Goal: Task Accomplishment & Management: Use online tool/utility

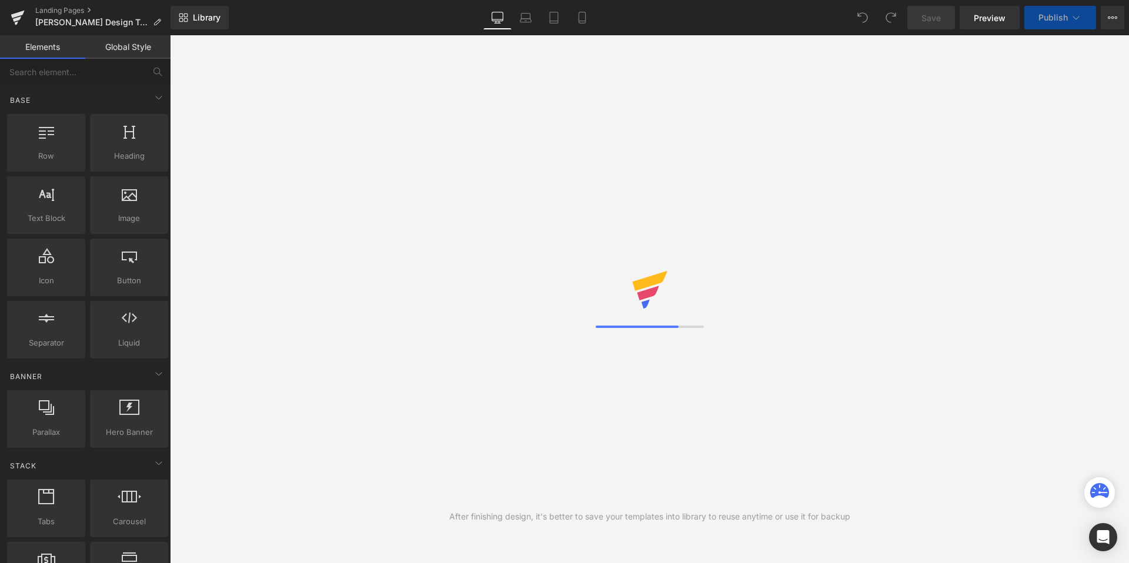
click at [1071, 12] on icon at bounding box center [1076, 18] width 12 height 12
click at [1083, 21] on button "Publish" at bounding box center [1060, 18] width 72 height 24
click at [1059, 6] on button "Publish" at bounding box center [1060, 18] width 72 height 24
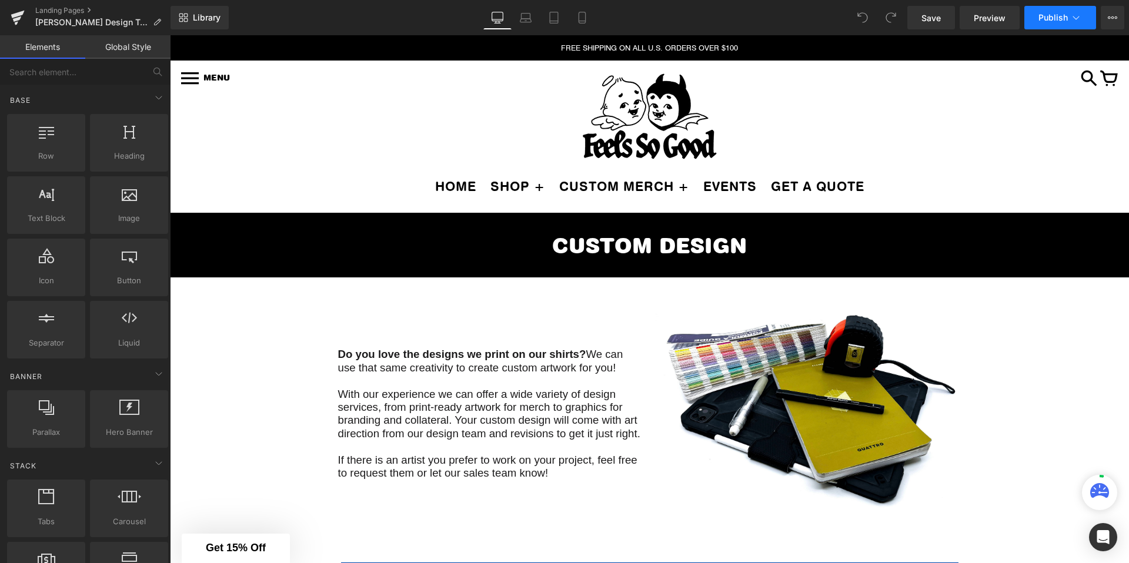
click at [1068, 12] on button "Publish" at bounding box center [1060, 18] width 72 height 24
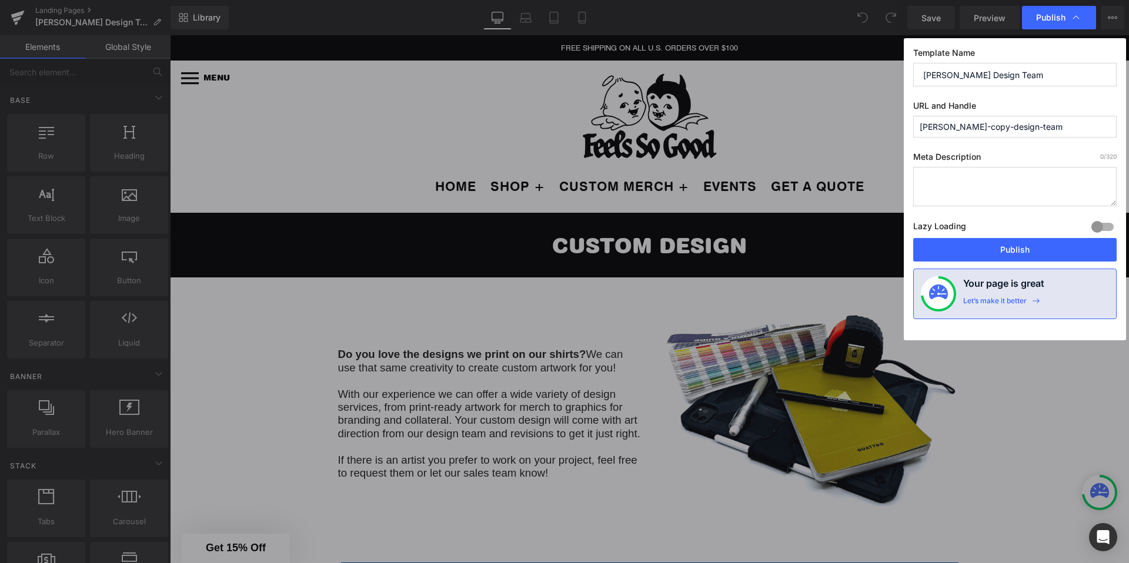
click at [935, 125] on input "[PERSON_NAME]-copy-design-team" at bounding box center [1014, 127] width 203 height 22
click at [927, 126] on input "[PERSON_NAME]-copy-design-team" at bounding box center [1014, 127] width 203 height 22
type input "jaz-copy-design-team"
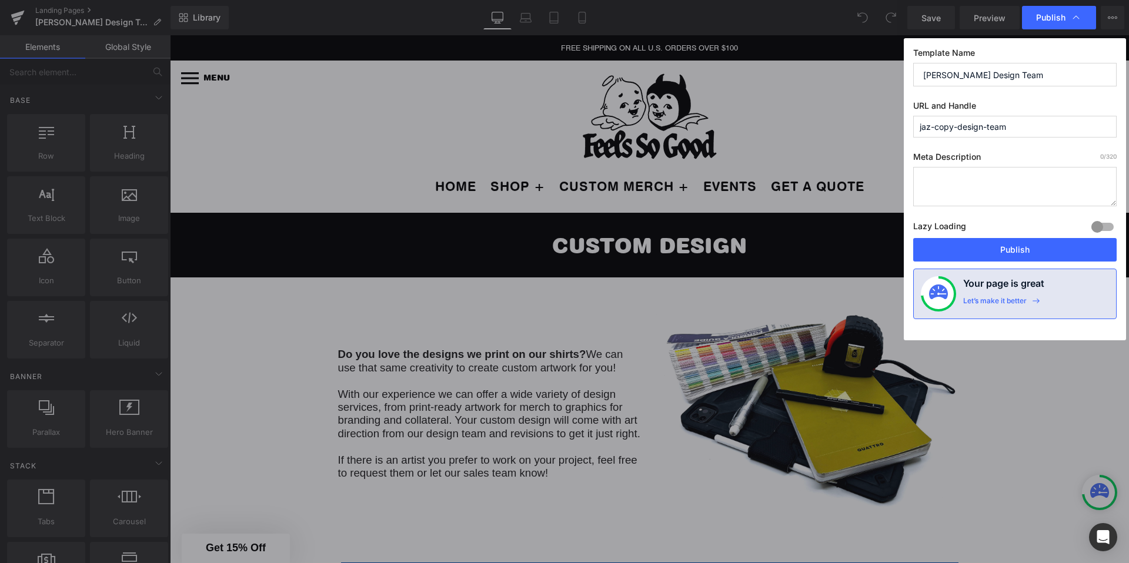
click at [989, 107] on label "URL and Handle" at bounding box center [1014, 108] width 203 height 15
click at [930, 78] on input "[PERSON_NAME] Design Team" at bounding box center [1014, 75] width 203 height 24
type input "jaz Copy Design Team"
click at [981, 255] on button "Publish" at bounding box center [1014, 250] width 203 height 24
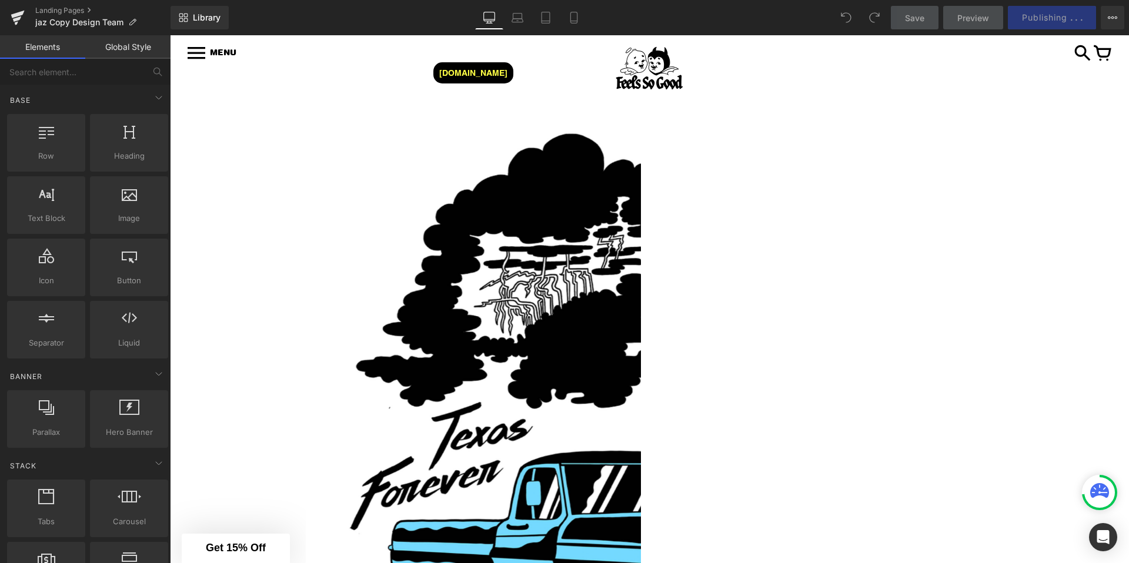
scroll to position [4162, 0]
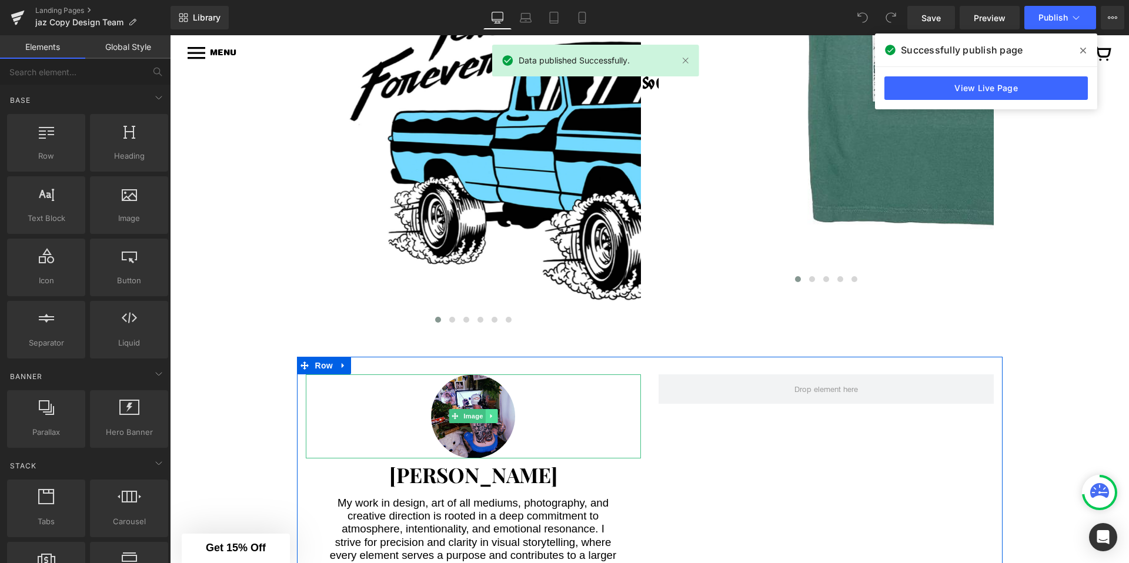
click at [486, 409] on link at bounding box center [491, 416] width 12 height 14
click at [487, 413] on icon at bounding box center [485, 416] width 6 height 7
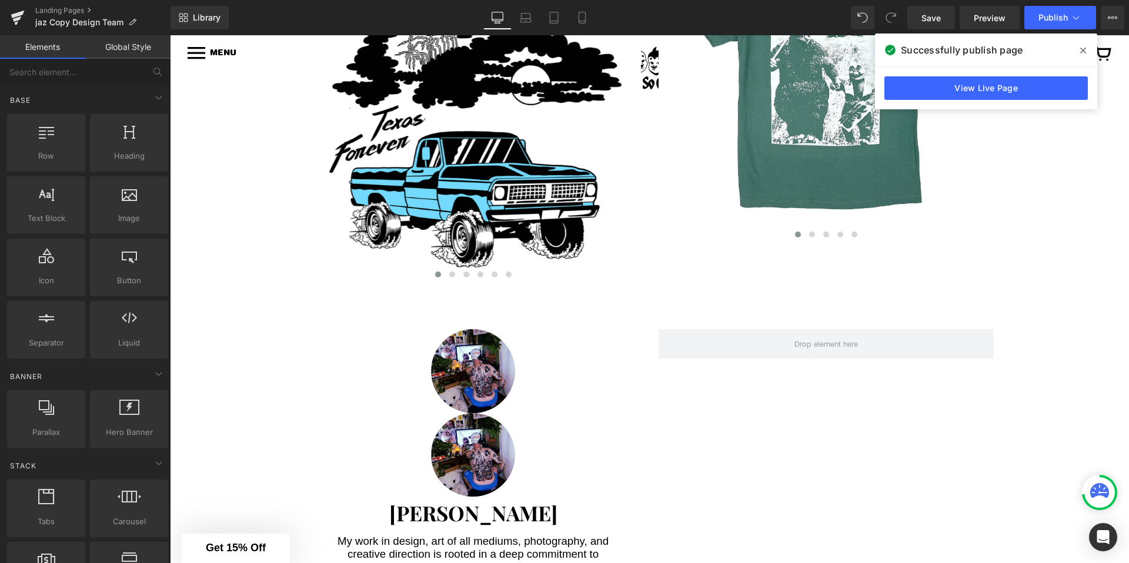
scroll to position [3066, 0]
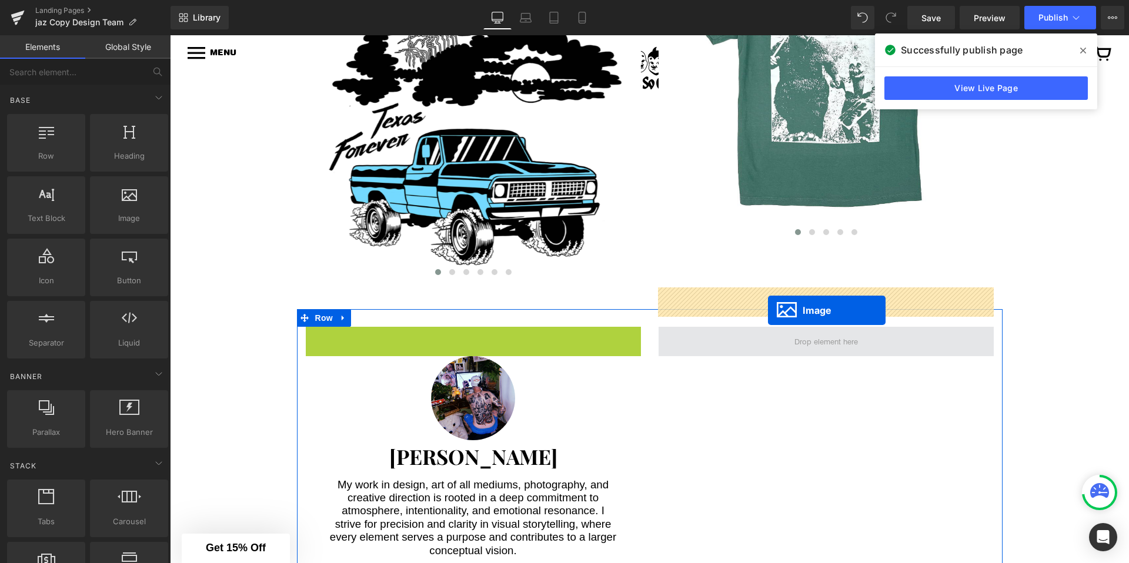
drag, startPoint x: 438, startPoint y: 328, endPoint x: 768, endPoint y: 311, distance: 330.4
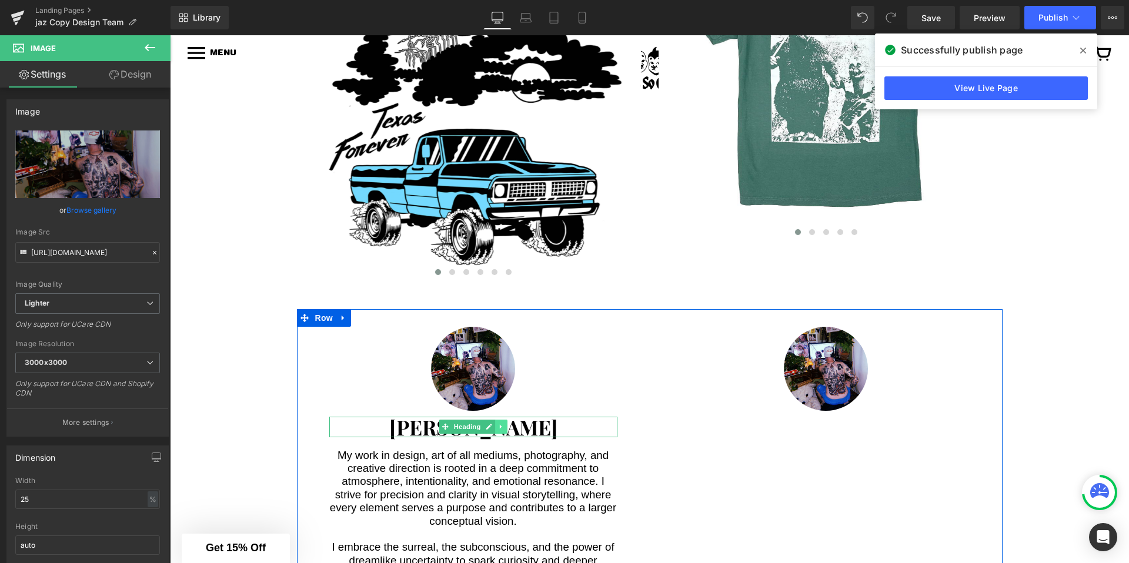
click at [498, 423] on icon at bounding box center [501, 426] width 6 height 7
click at [493, 423] on icon at bounding box center [495, 426] width 6 height 7
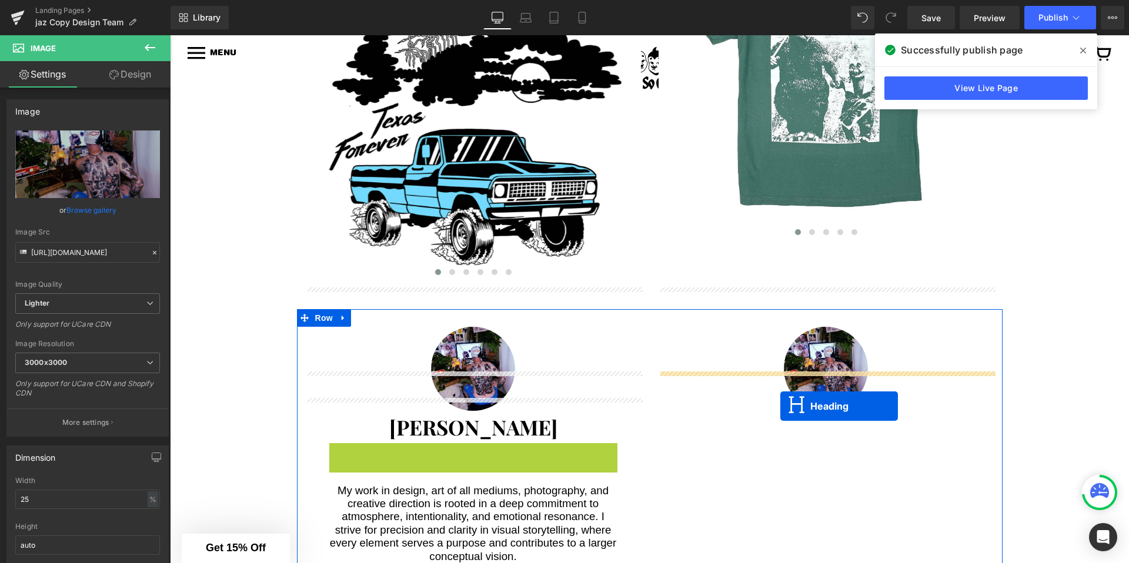
drag, startPoint x: 446, startPoint y: 413, endPoint x: 805, endPoint y: 405, distance: 359.4
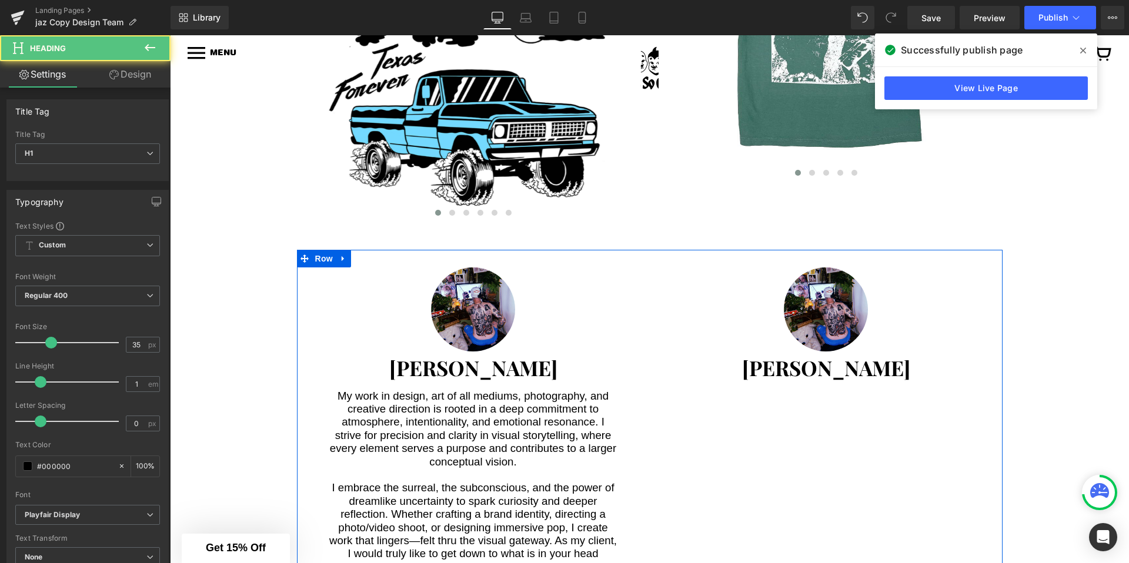
scroll to position [3150, 0]
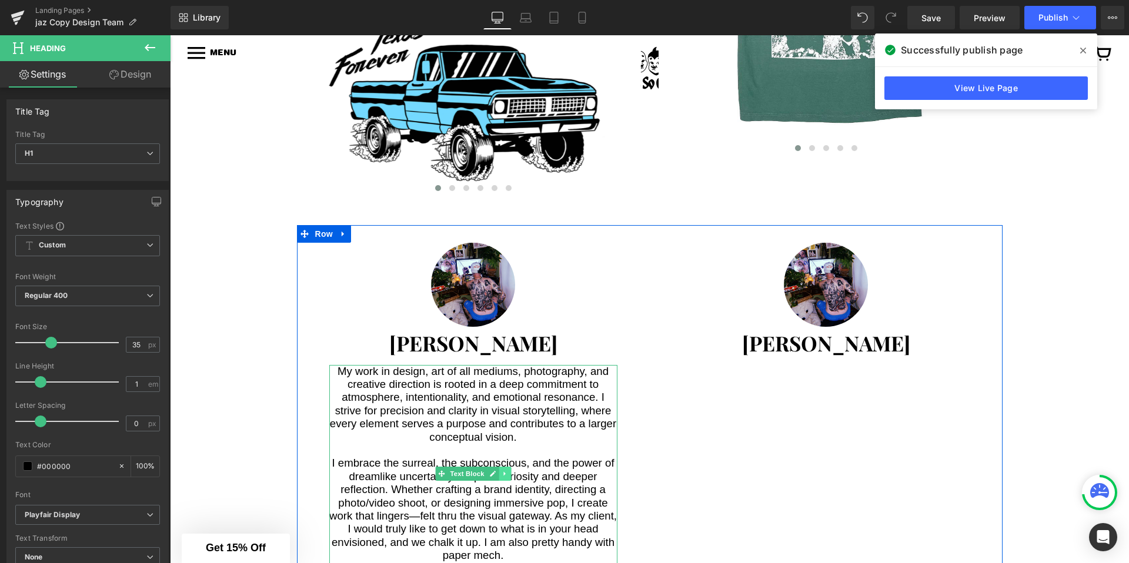
click at [499, 467] on link at bounding box center [505, 474] width 12 height 14
click at [496, 467] on link at bounding box center [499, 474] width 12 height 14
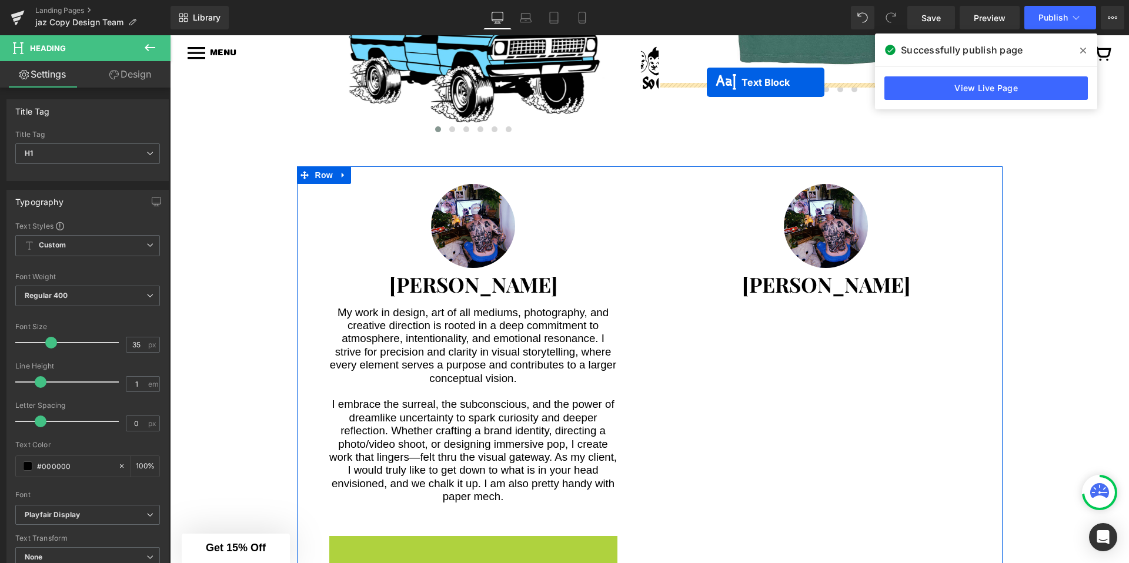
scroll to position [3186, 0]
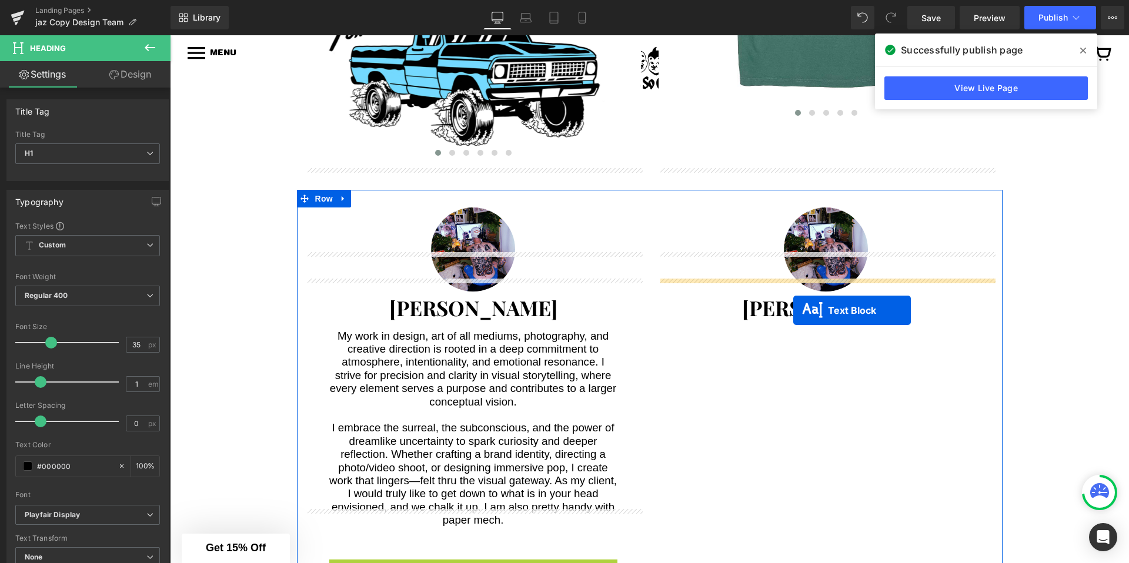
drag, startPoint x: 441, startPoint y: 350, endPoint x: 793, endPoint y: 311, distance: 354.5
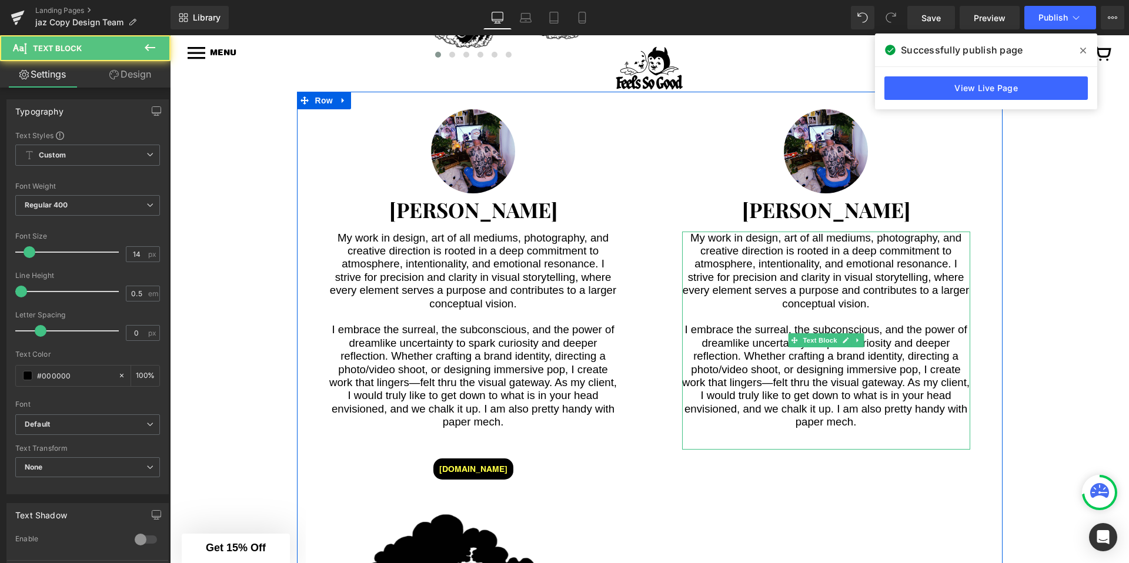
scroll to position [3337, 0]
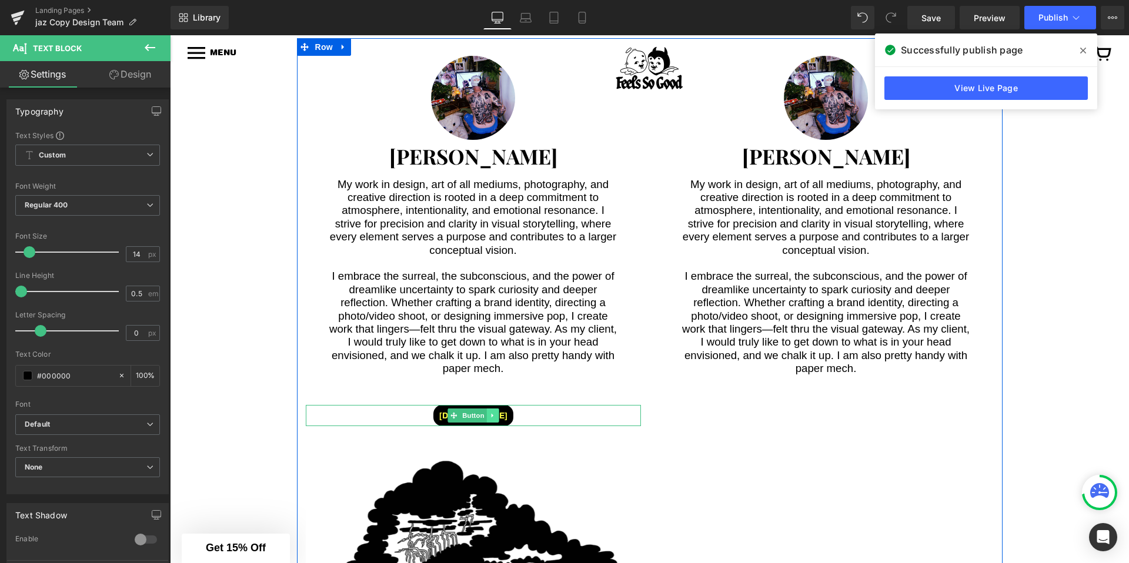
click at [496, 412] on icon at bounding box center [492, 415] width 6 height 7
click at [489, 413] on icon at bounding box center [486, 416] width 6 height 6
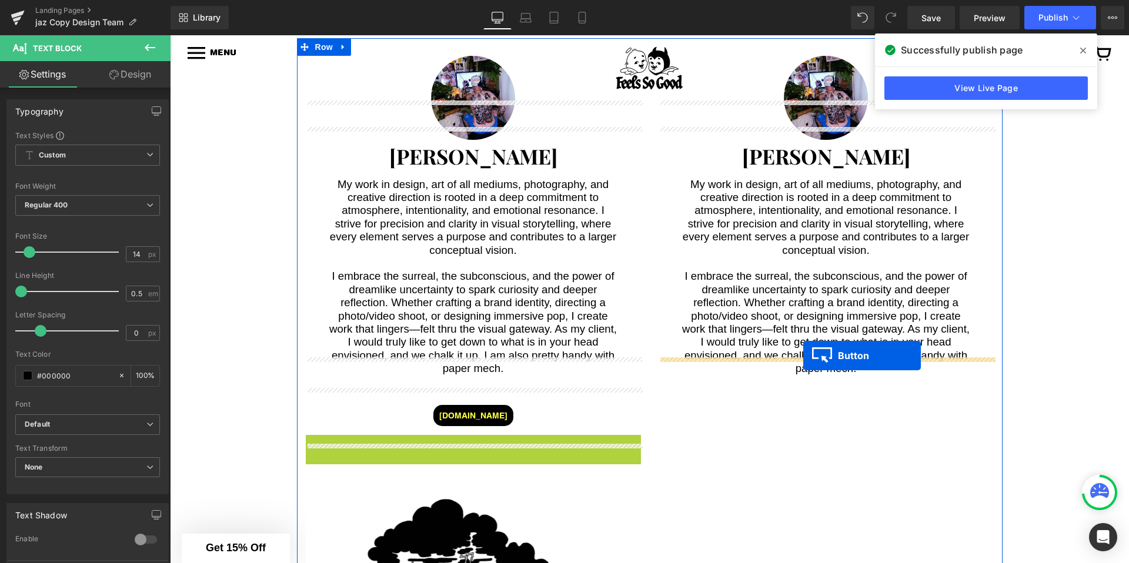
drag, startPoint x: 455, startPoint y: 408, endPoint x: 803, endPoint y: 356, distance: 352.0
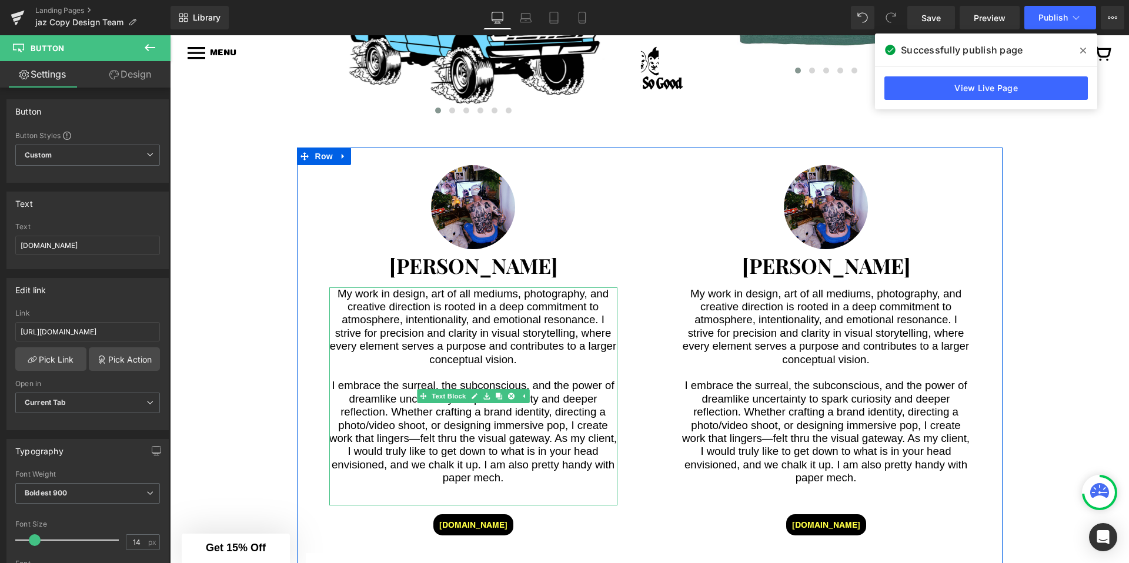
scroll to position [3432, 0]
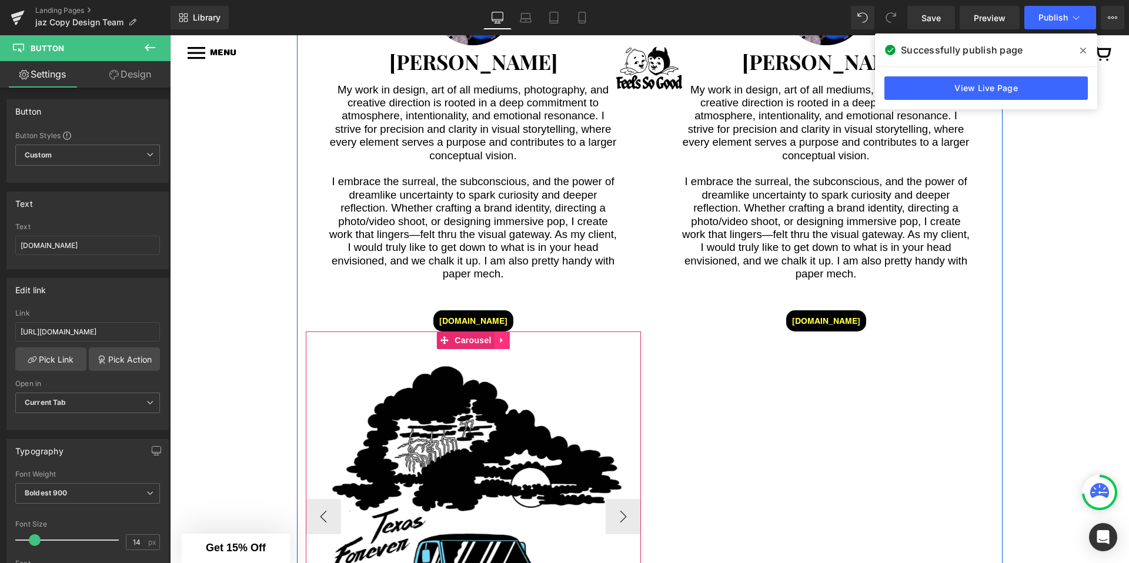
click at [499, 336] on icon at bounding box center [502, 340] width 8 height 9
click at [493, 336] on icon at bounding box center [494, 340] width 8 height 8
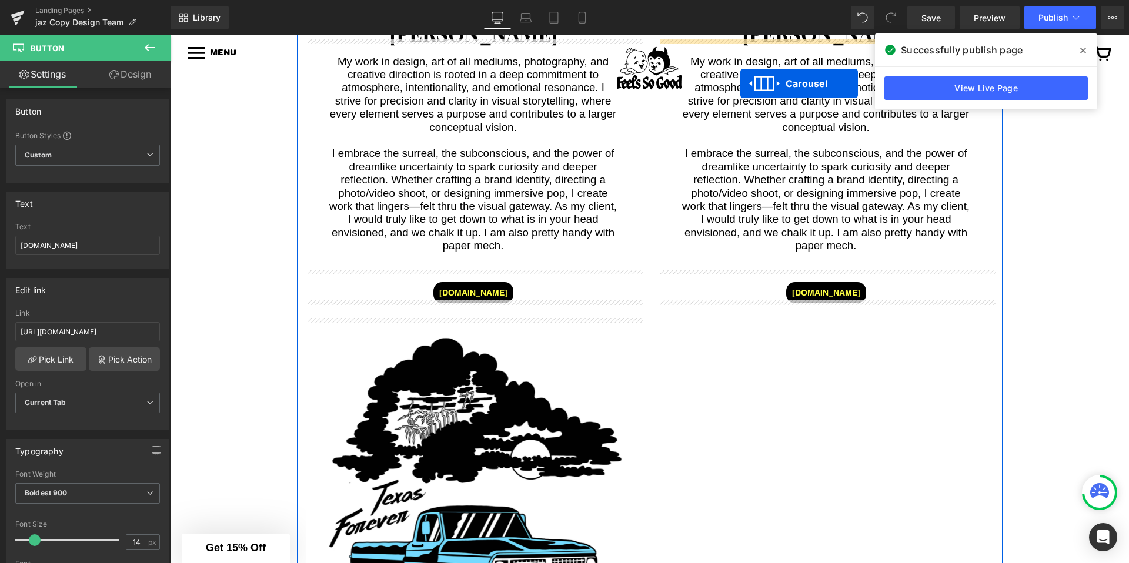
scroll to position [3401, 0]
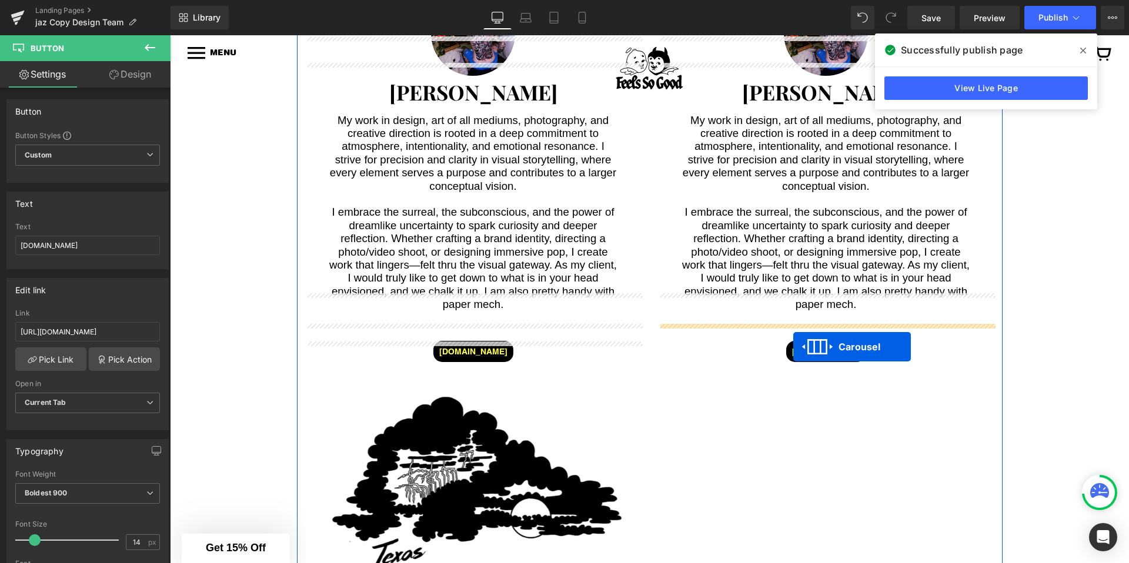
drag, startPoint x: 445, startPoint y: 285, endPoint x: 793, endPoint y: 347, distance: 354.3
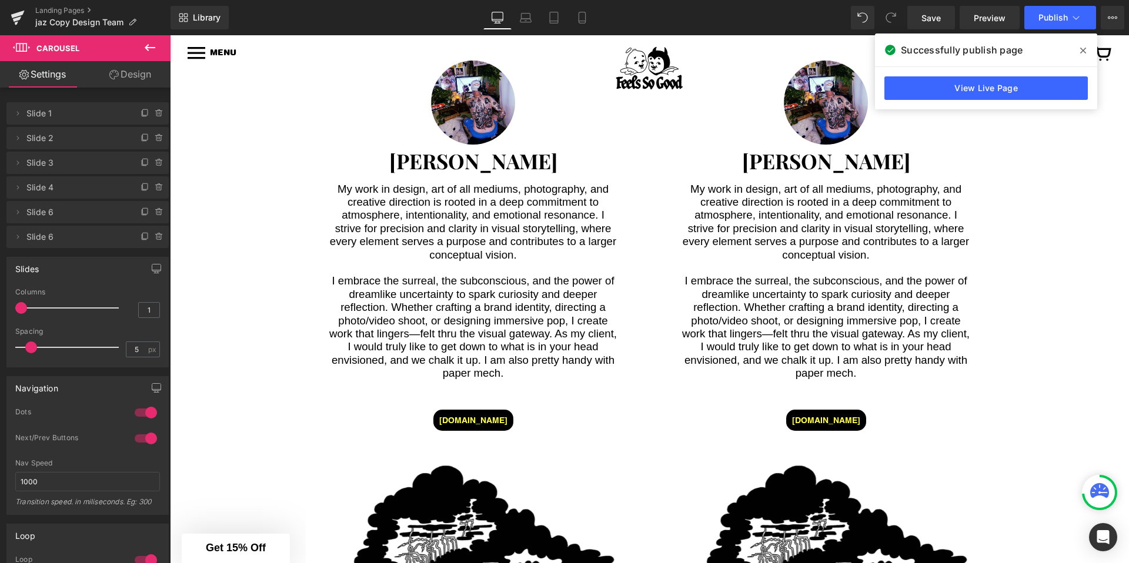
scroll to position [3272, 0]
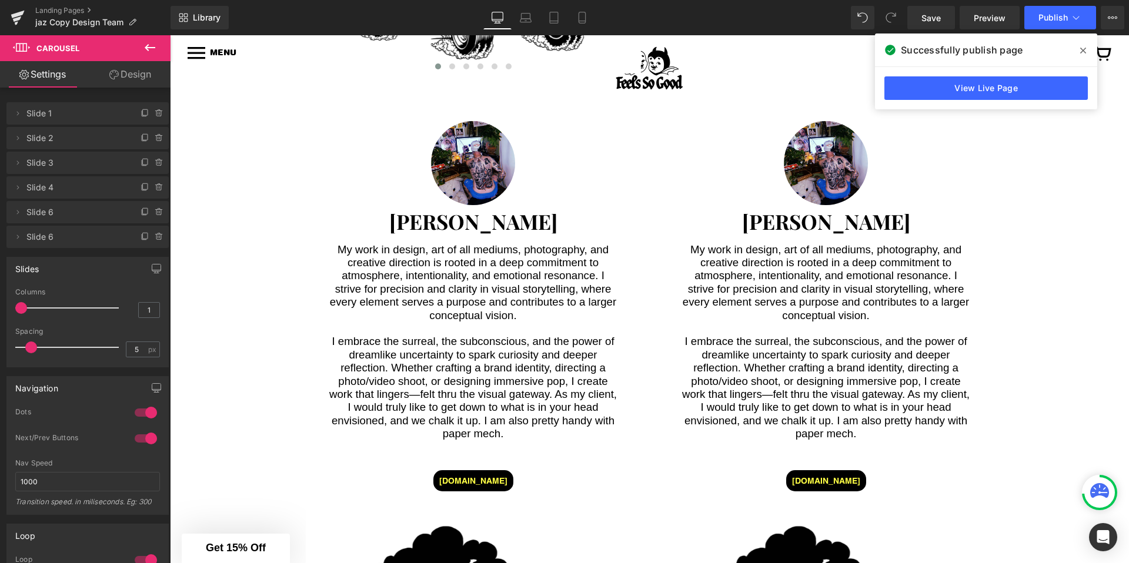
click at [1080, 51] on icon at bounding box center [1083, 50] width 6 height 9
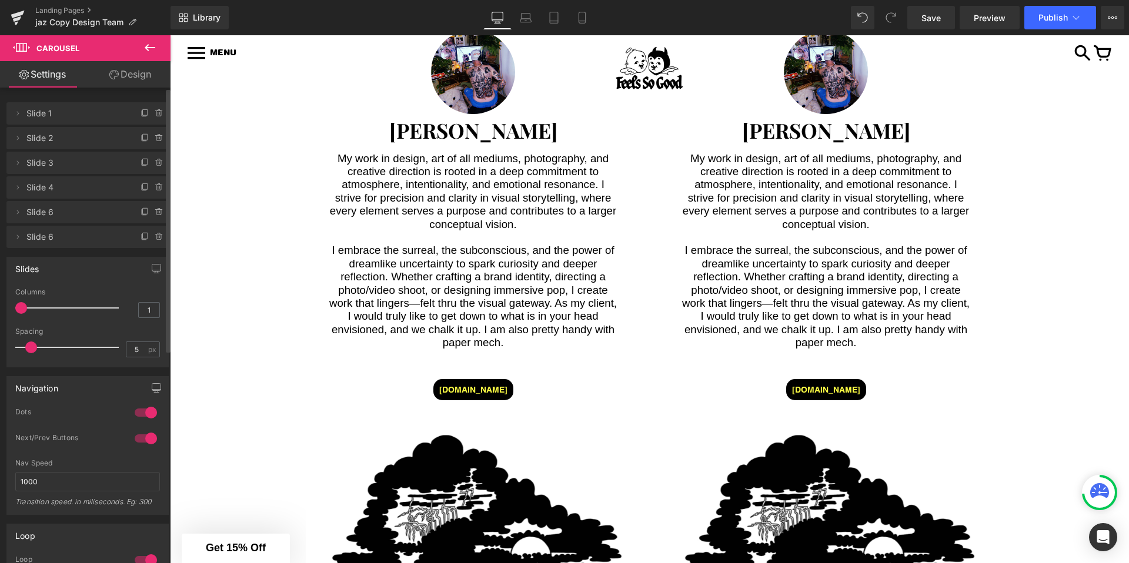
scroll to position [3310, 0]
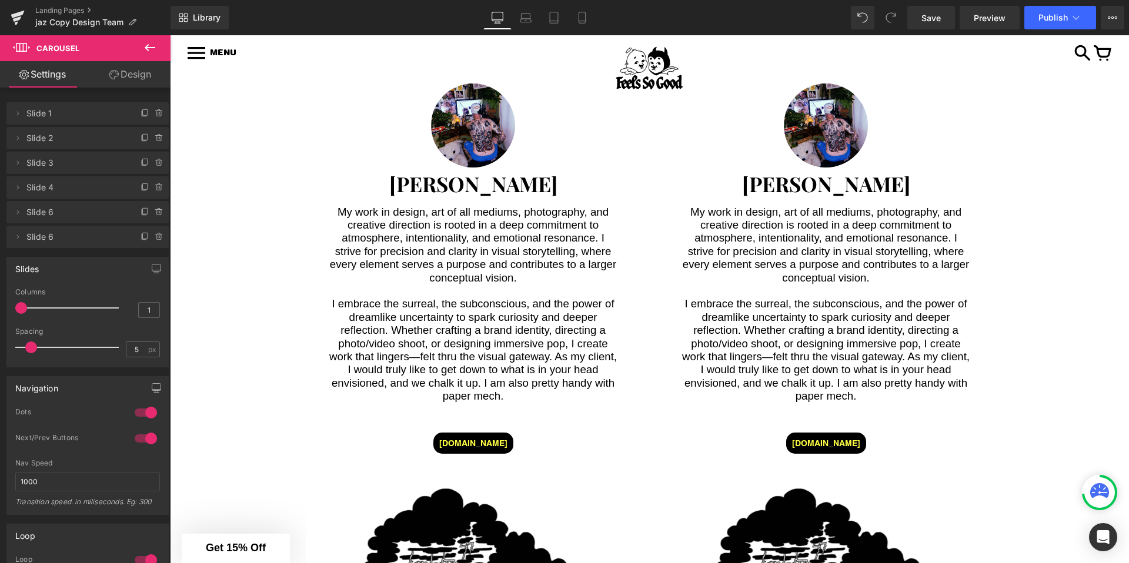
click at [762, 216] on span "My work in design, art of all mediums, photography, and creative direction is r…" at bounding box center [828, 245] width 290 height 78
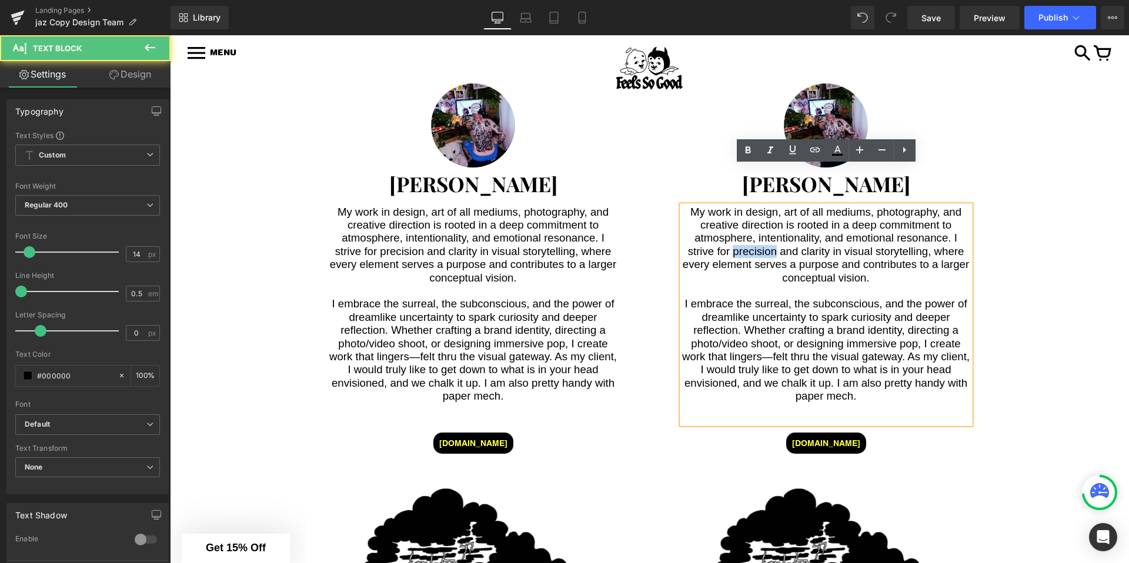
click at [762, 216] on span "My work in design, art of all mediums, photography, and creative direction is r…" at bounding box center [828, 245] width 290 height 78
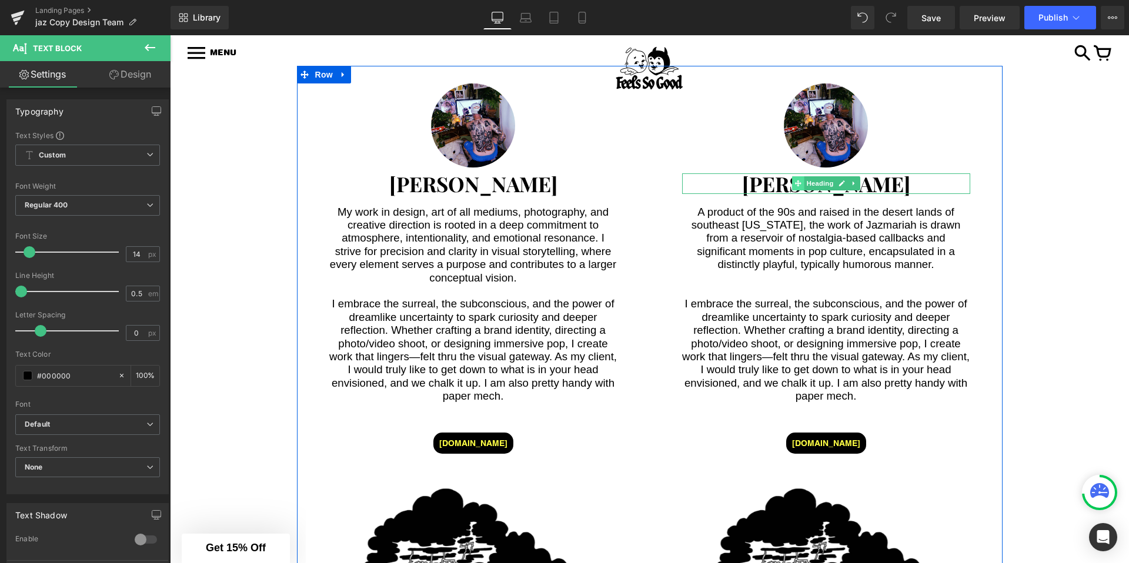
click at [802, 176] on span at bounding box center [798, 183] width 12 height 14
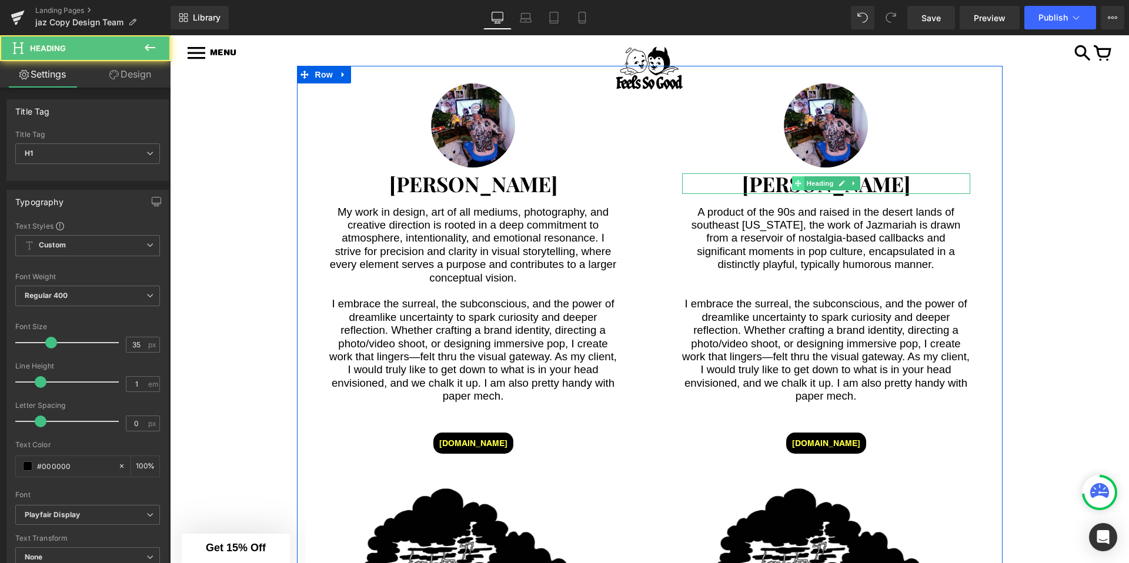
click at [802, 176] on span at bounding box center [798, 183] width 12 height 14
click at [760, 170] on strong "[PERSON_NAME]" at bounding box center [826, 184] width 168 height 28
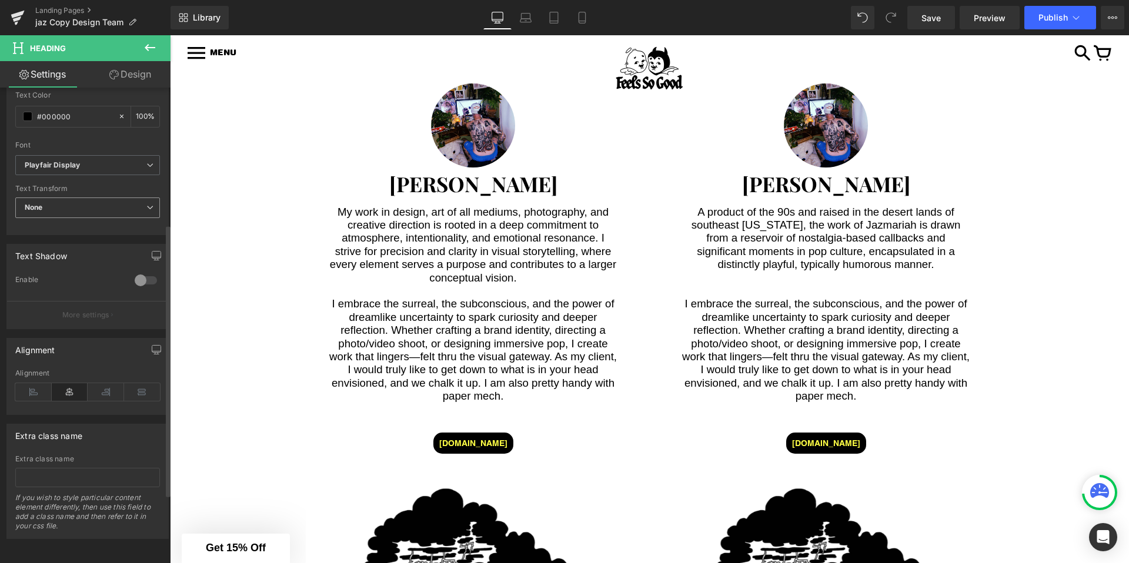
scroll to position [0, 0]
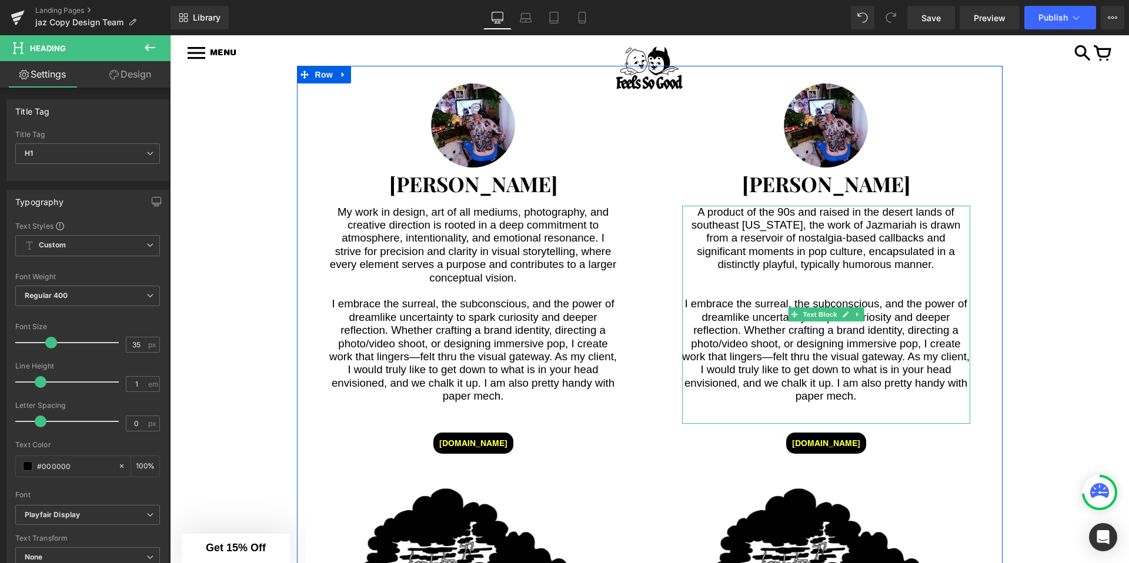
click at [759, 298] on span "I embrace the surreal, the subconscious, and the power of dreamlike uncertainty…" at bounding box center [827, 350] width 291 height 105
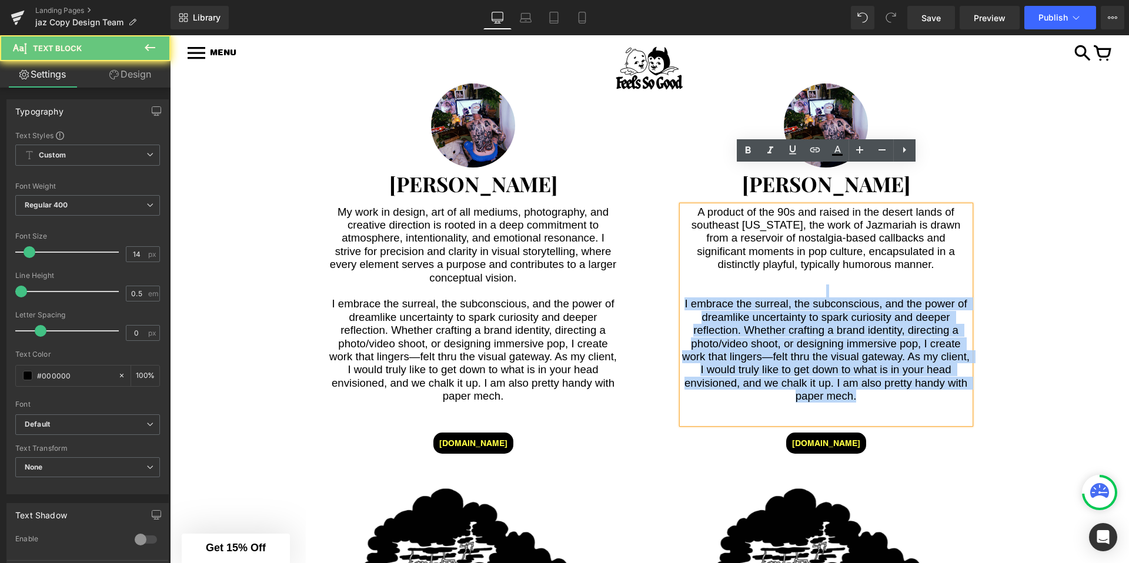
drag, startPoint x: 753, startPoint y: 252, endPoint x: 885, endPoint y: 360, distance: 170.9
click at [885, 360] on div "A product of the 90s and raised in the desert lands of southeast [US_STATE], th…" at bounding box center [826, 315] width 288 height 219
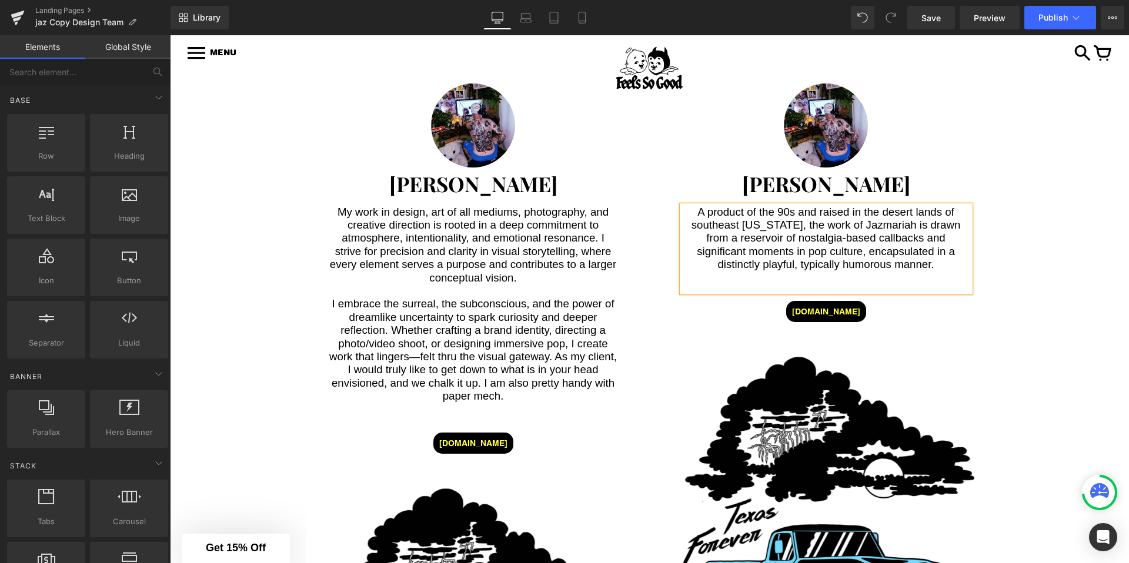
click at [824, 305] on span "Button" at bounding box center [826, 312] width 27 height 14
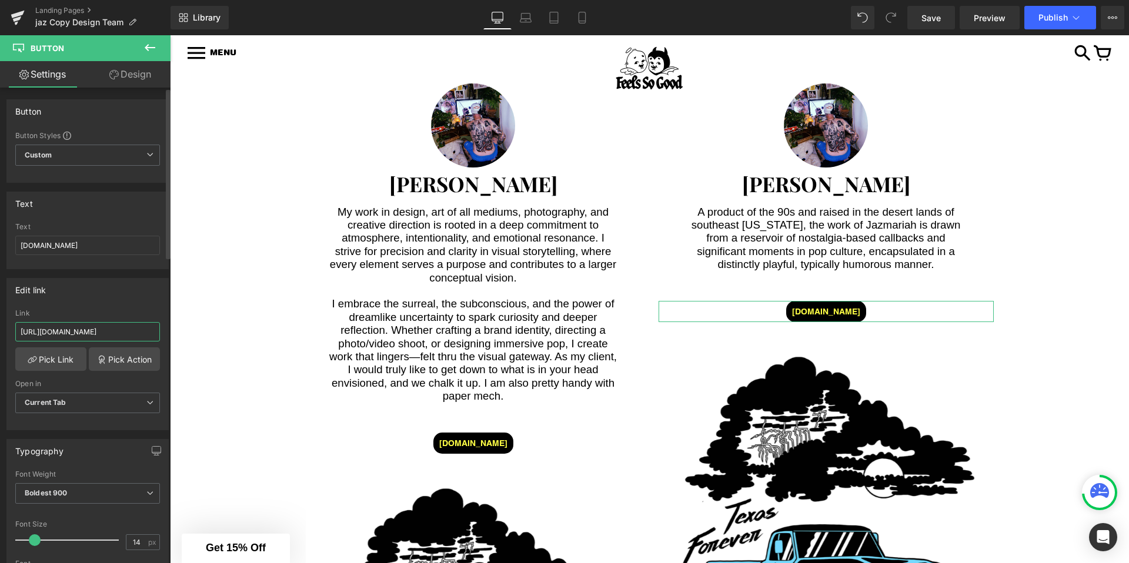
click at [58, 326] on input "[URL][DOMAIN_NAME]" at bounding box center [87, 331] width 145 height 19
paste input "[DOMAIN_NAME][URL]"
paste input "[URL][DOMAIN_NAME]"
type input "[URL][DOMAIN_NAME]"
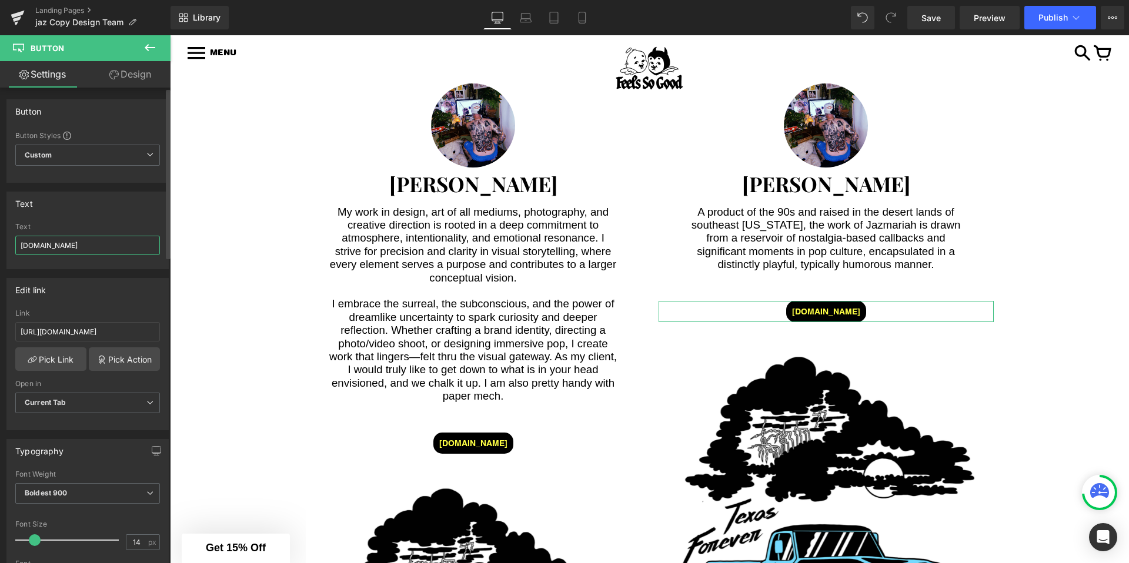
click at [64, 247] on input "[DOMAIN_NAME]" at bounding box center [87, 245] width 145 height 19
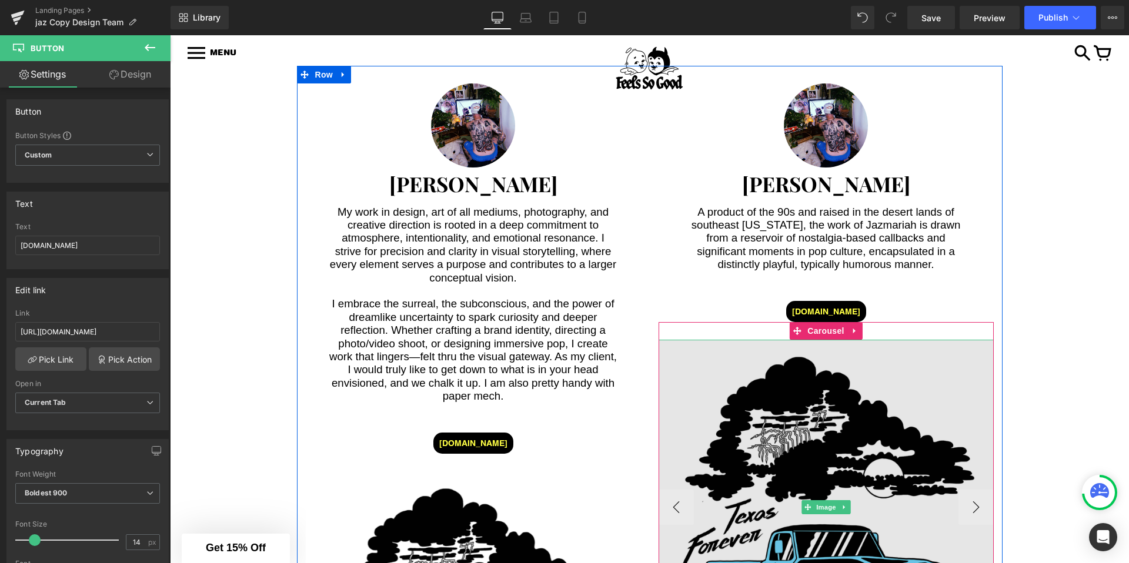
click at [819, 376] on img at bounding box center [826, 507] width 335 height 335
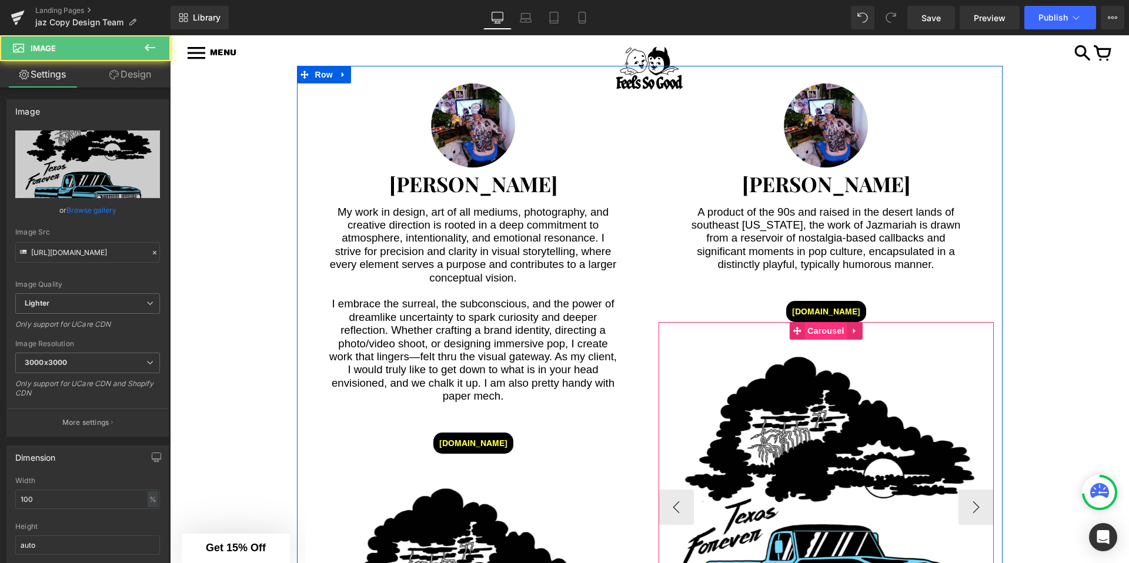
click at [822, 322] on span "Carousel" at bounding box center [826, 331] width 42 height 18
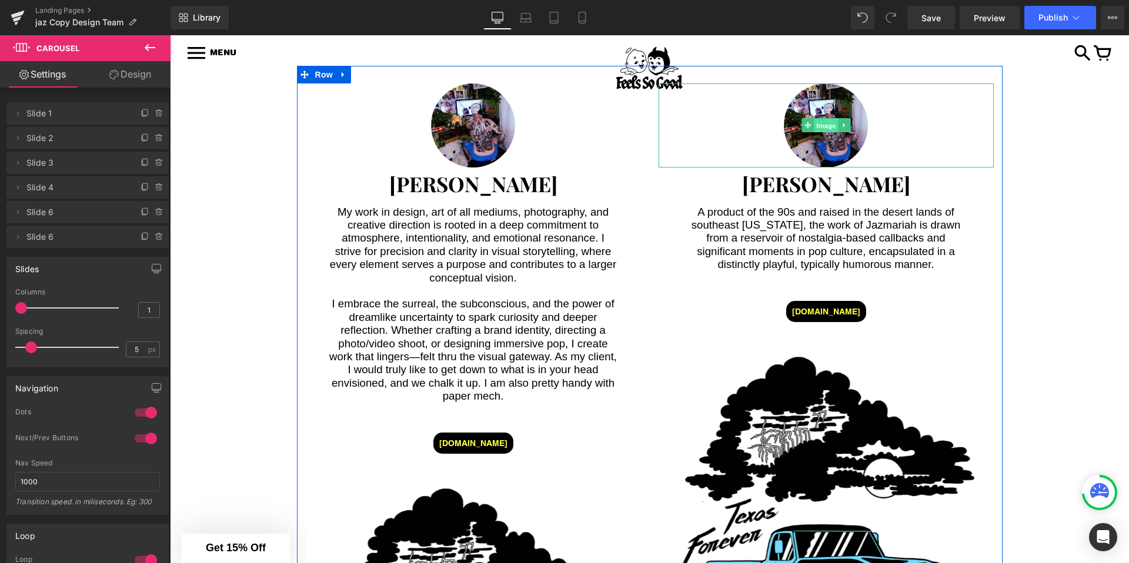
click at [827, 119] on span "Image" at bounding box center [826, 126] width 25 height 14
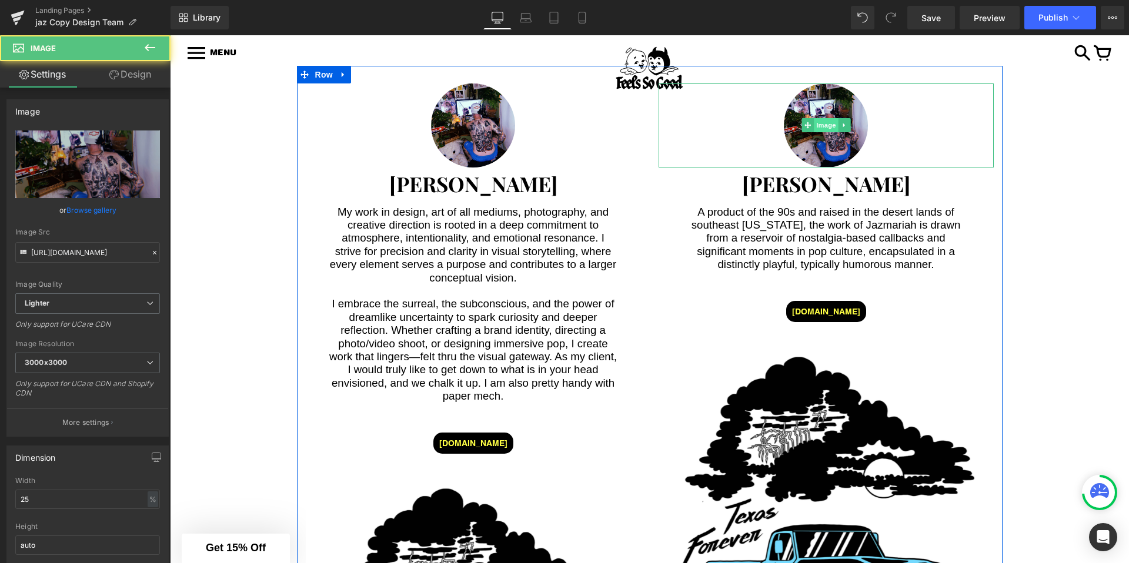
click at [829, 118] on span "Image" at bounding box center [826, 125] width 25 height 14
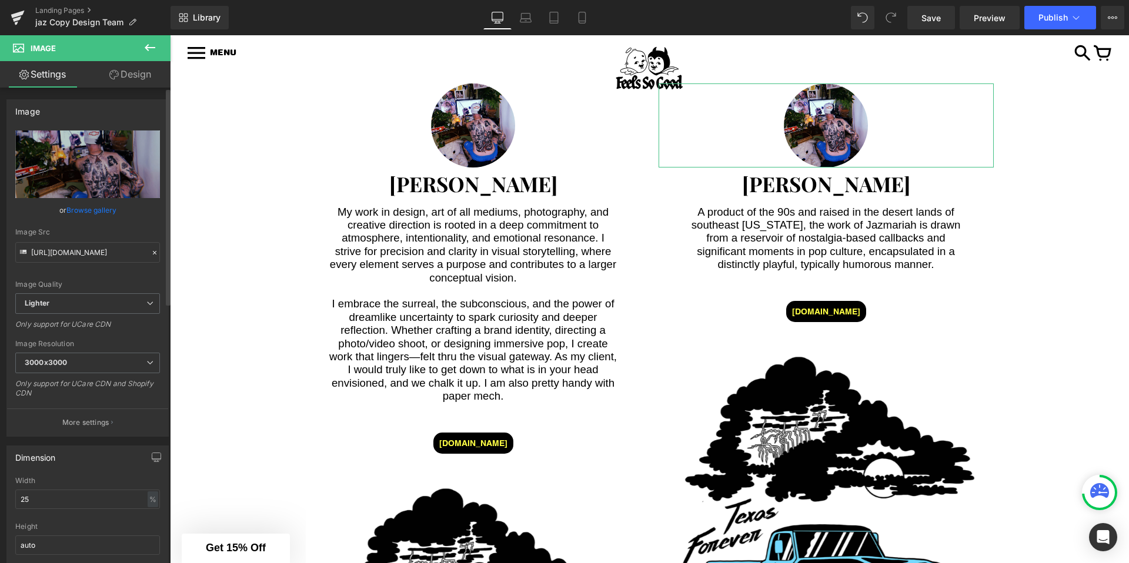
click at [92, 209] on link "Browse gallery" at bounding box center [91, 210] width 50 height 21
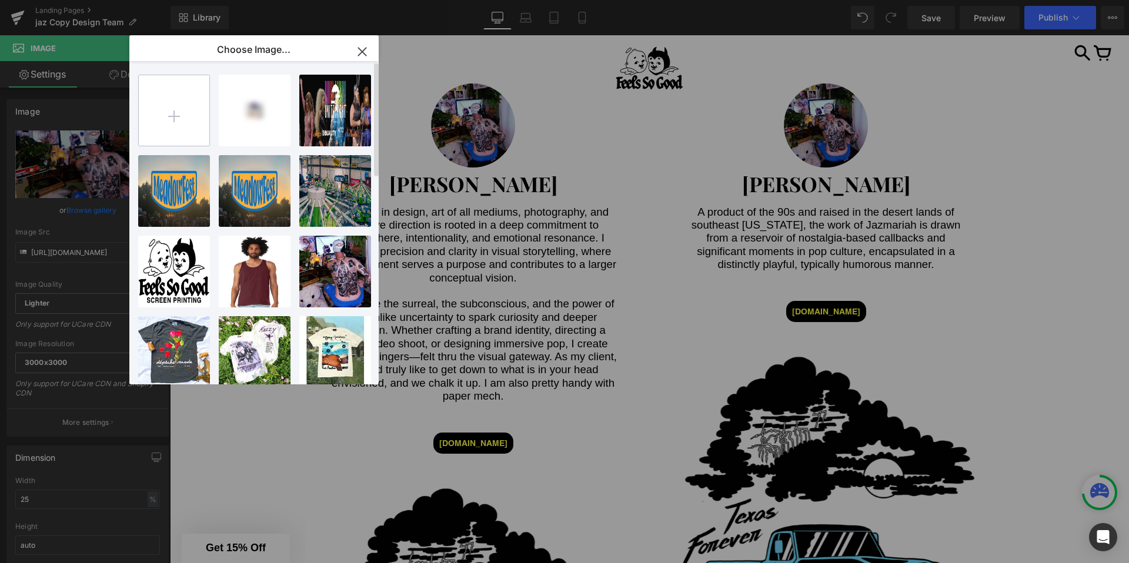
click at [183, 116] on input "file" at bounding box center [174, 110] width 71 height 71
type input "C:\fakepath\1080x1080 4x5 ratio.jpg"
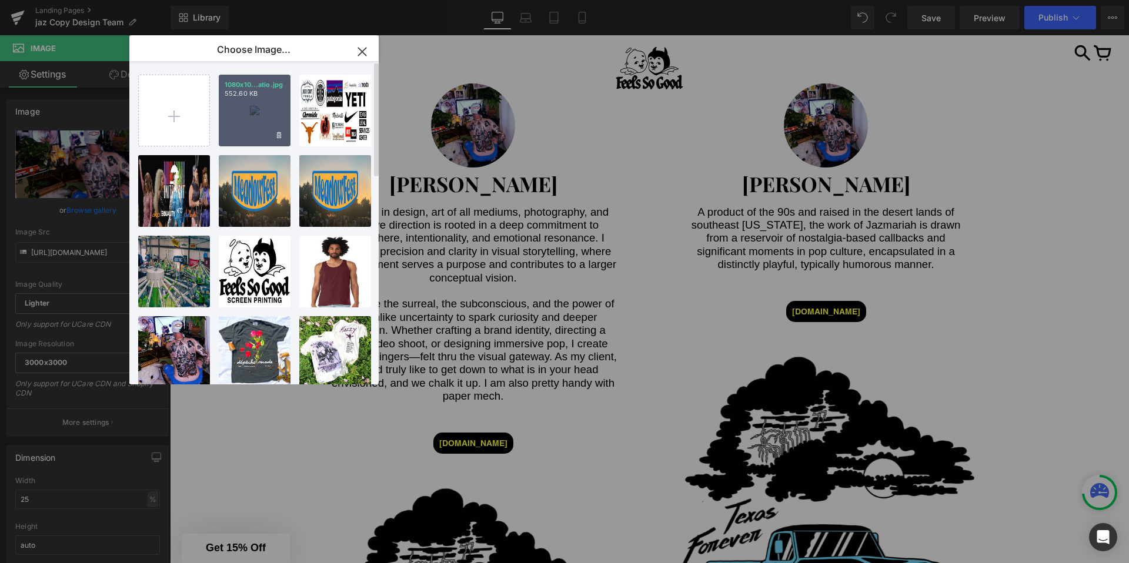
click at [246, 103] on div "1080x10...atio.jpg 552.60 KB" at bounding box center [255, 111] width 72 height 72
type input "[URL][DOMAIN_NAME]"
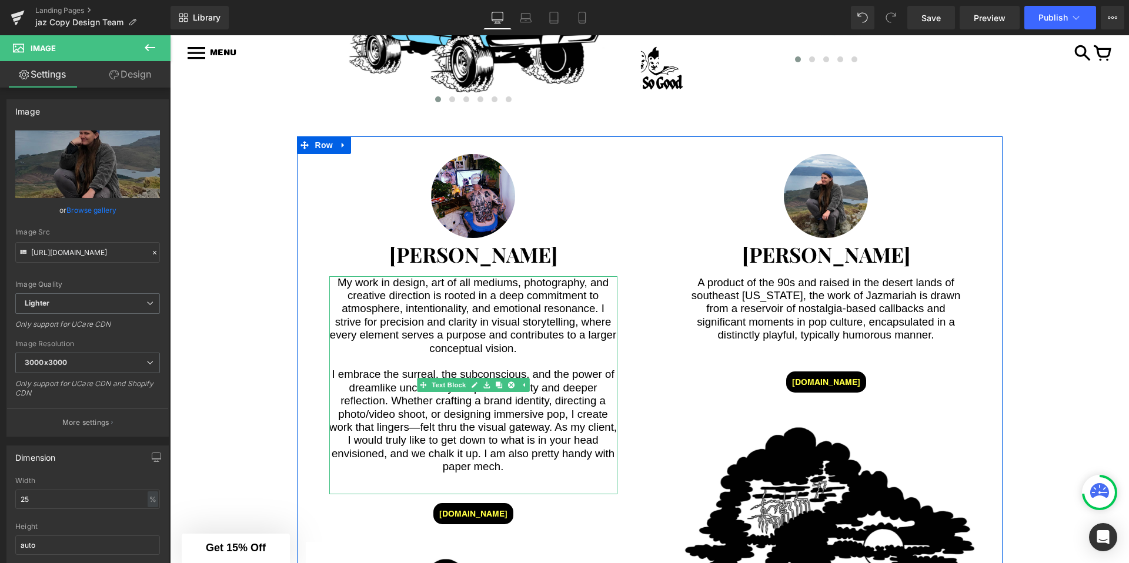
scroll to position [3239, 0]
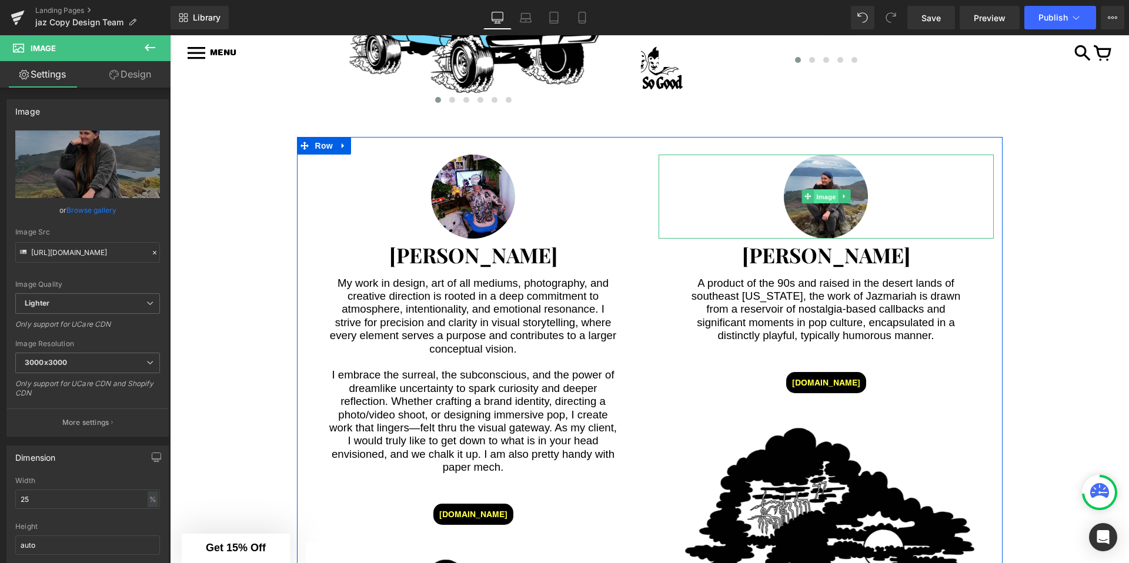
click at [822, 190] on span "Image" at bounding box center [826, 197] width 25 height 14
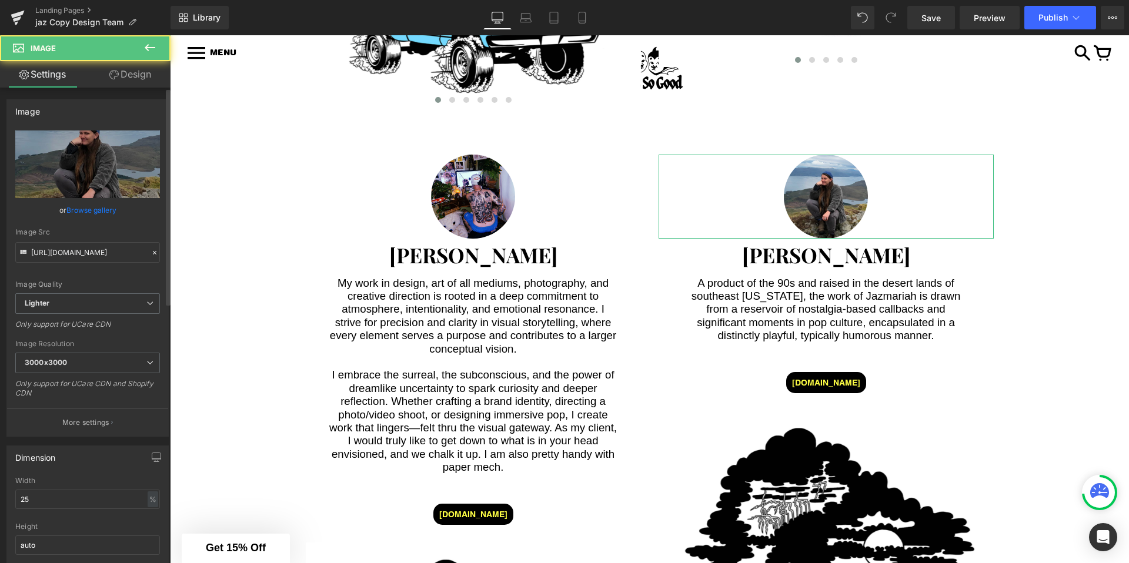
click at [95, 221] on div "Image Quality Lighter Lightest Lighter Lighter Lightest Only support for UCare …" at bounding box center [87, 212] width 145 height 163
click at [101, 213] on link "Browse gallery" at bounding box center [91, 210] width 50 height 21
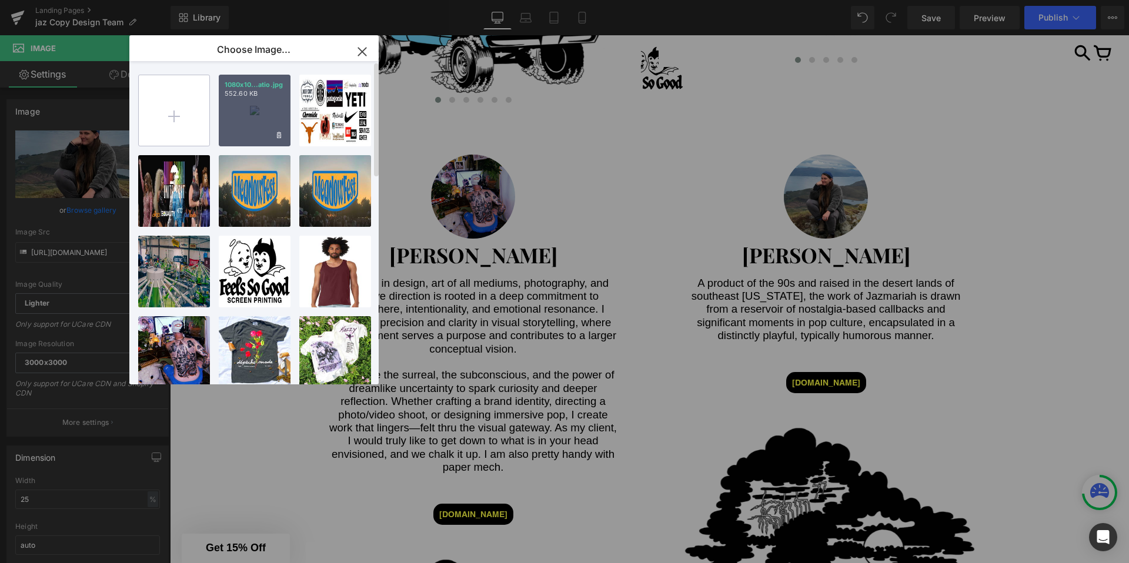
click at [202, 102] on input "file" at bounding box center [174, 110] width 71 height 71
type input "C:\fakepath\1080x1080 4x5 ratio.jpg"
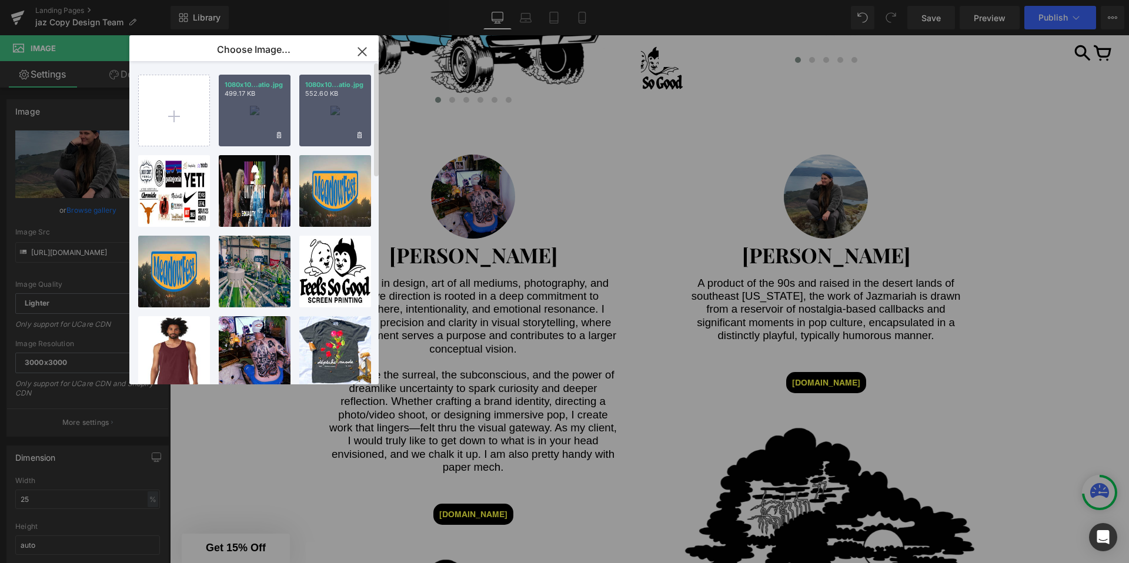
click at [239, 120] on div "1080x10...atio.jpg 499.17 KB" at bounding box center [255, 111] width 72 height 72
type input "[URL][DOMAIN_NAME]"
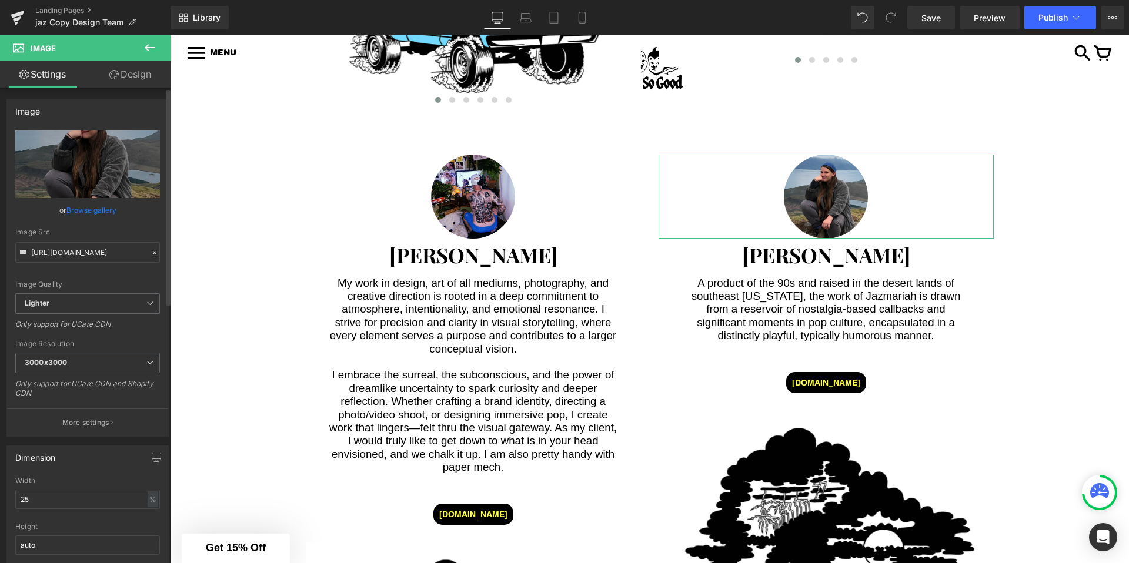
click at [97, 209] on link "Browse gallery" at bounding box center [91, 210] width 50 height 21
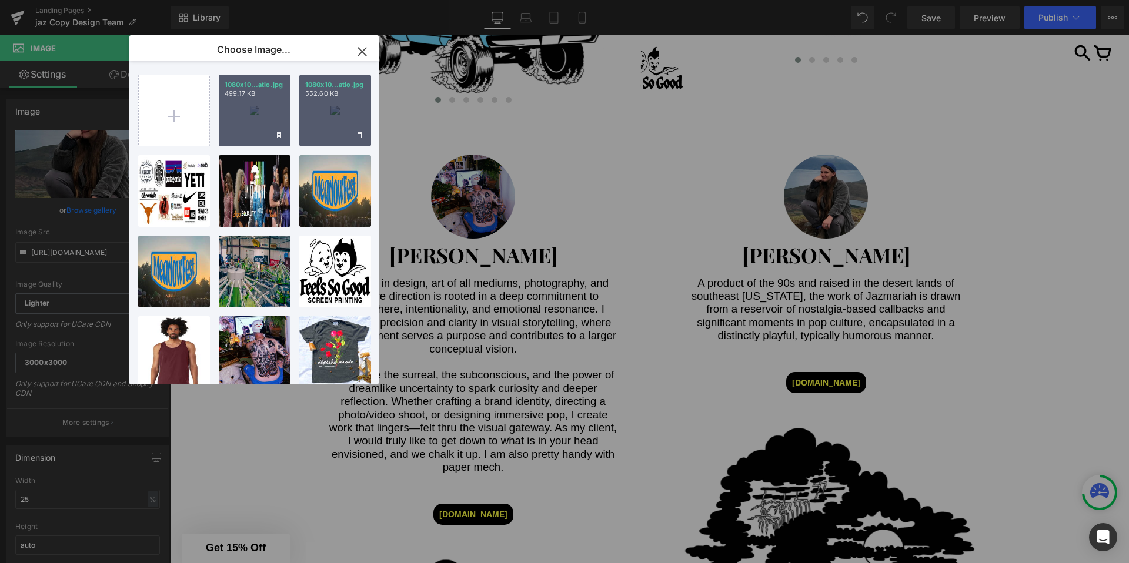
click at [248, 112] on div "1080x10...atio.jpg 499.17 KB" at bounding box center [255, 111] width 72 height 72
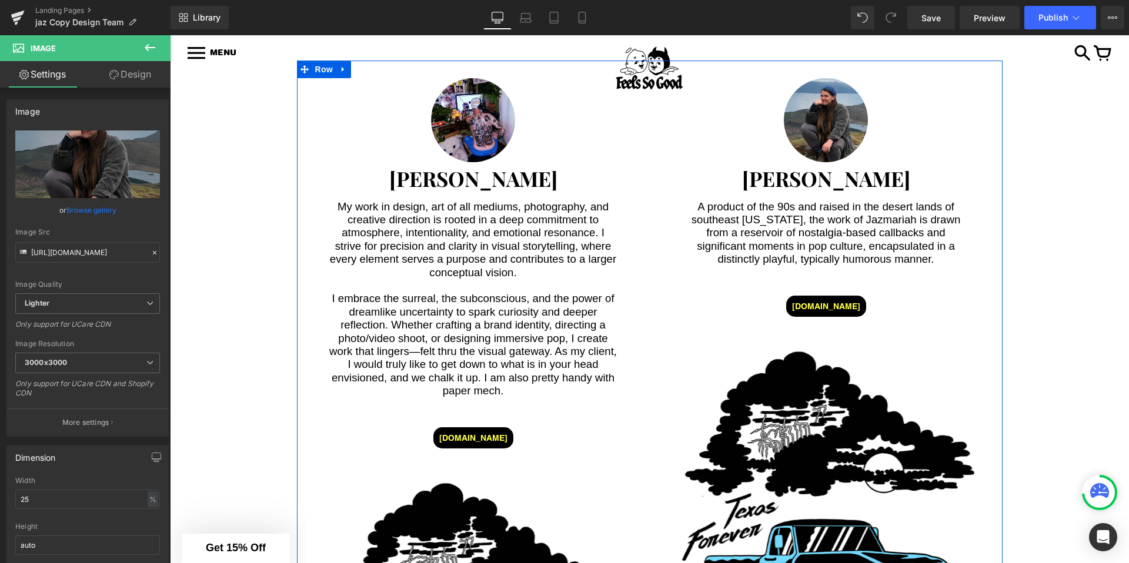
scroll to position [3316, 0]
click at [830, 299] on span "Button" at bounding box center [826, 306] width 27 height 14
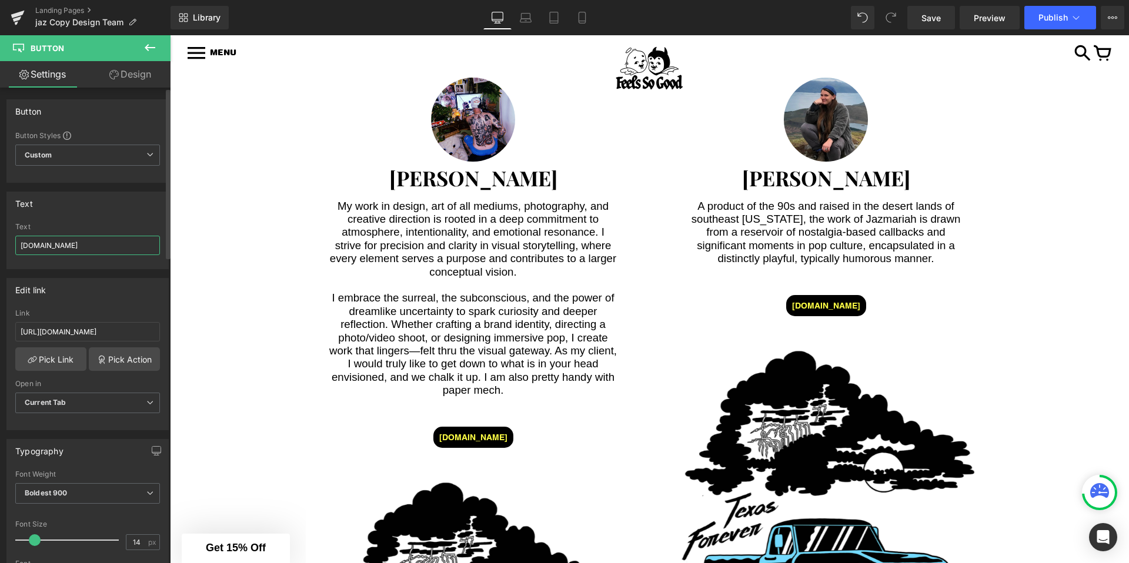
click at [40, 249] on input "[DOMAIN_NAME]" at bounding box center [87, 245] width 145 height 19
click at [41, 249] on input "[DOMAIN_NAME]" at bounding box center [87, 245] width 145 height 19
click at [54, 243] on input "[DOMAIN_NAME]" at bounding box center [87, 245] width 145 height 19
drag, startPoint x: 54, startPoint y: 243, endPoint x: 112, endPoint y: 243, distance: 58.2
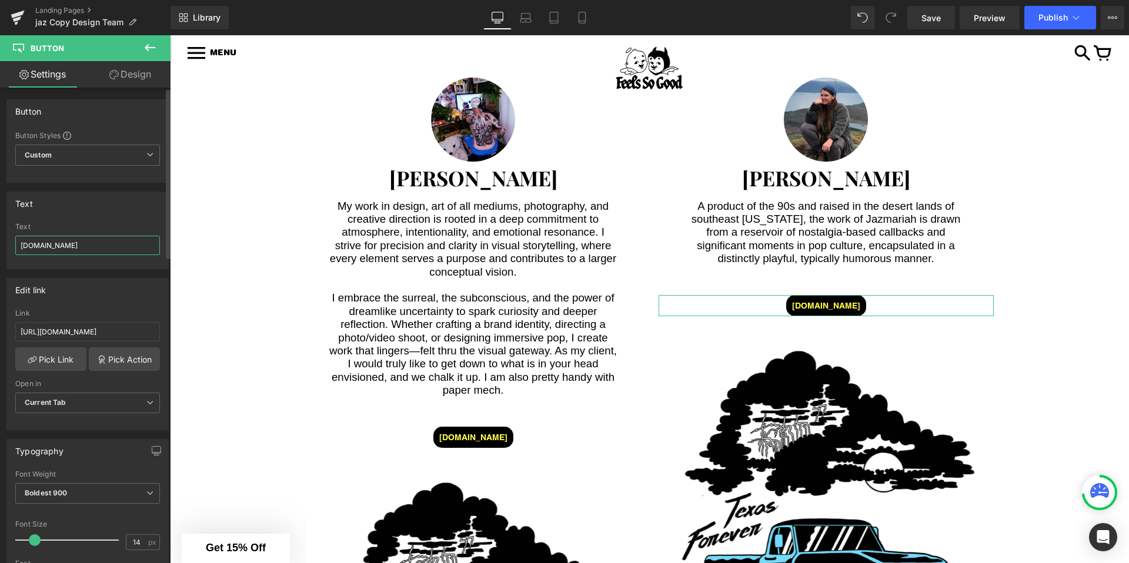
click at [113, 243] on input "[DOMAIN_NAME]" at bounding box center [87, 245] width 145 height 19
type input "Tarot1000"
type input "[DOMAIN_NAME]"
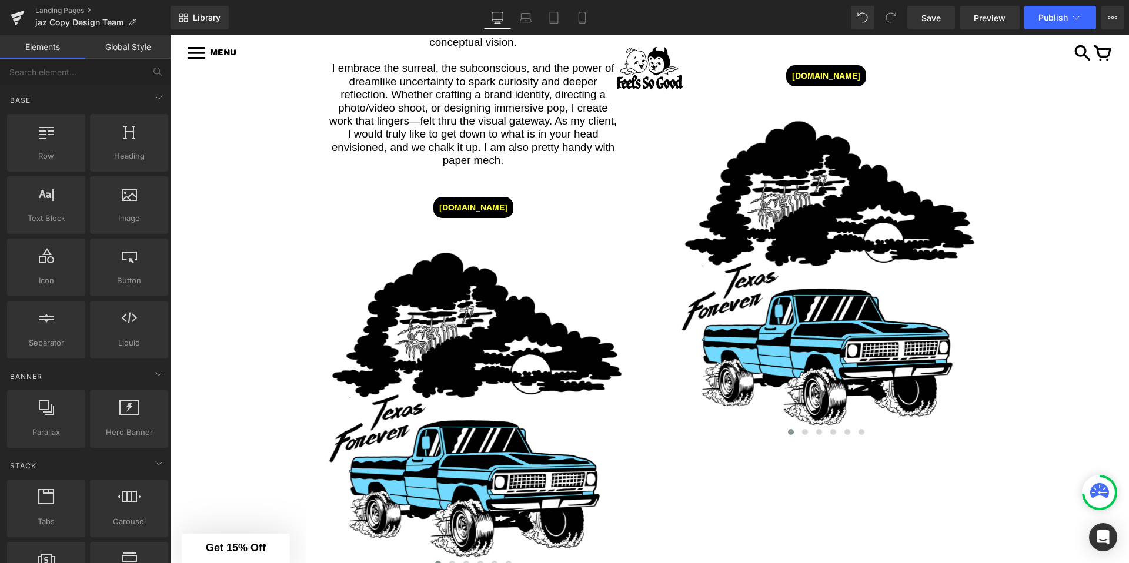
scroll to position [3489, 0]
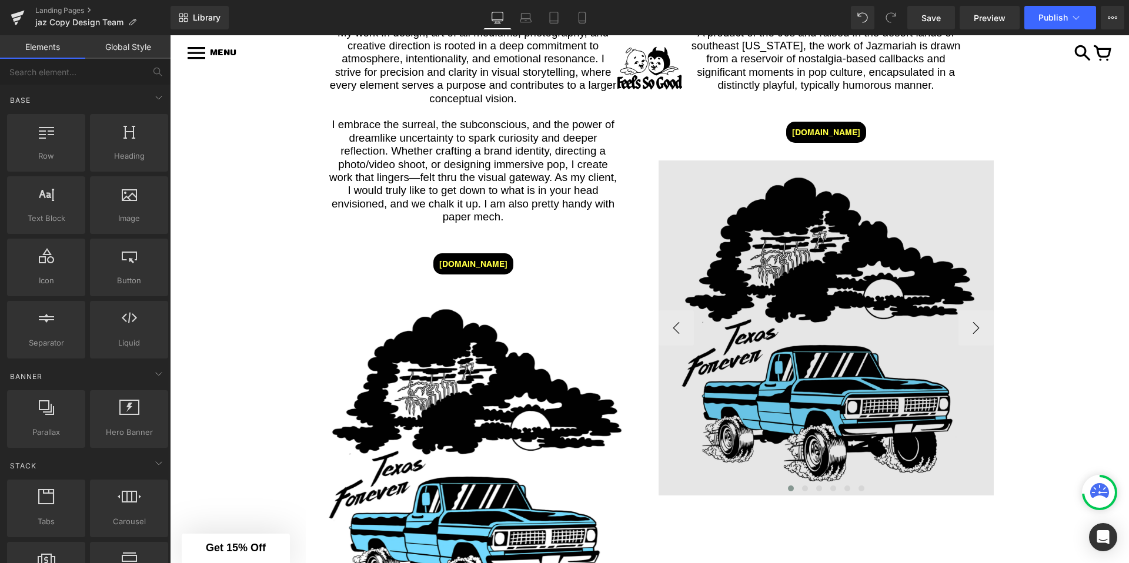
click at [774, 326] on img at bounding box center [826, 328] width 335 height 335
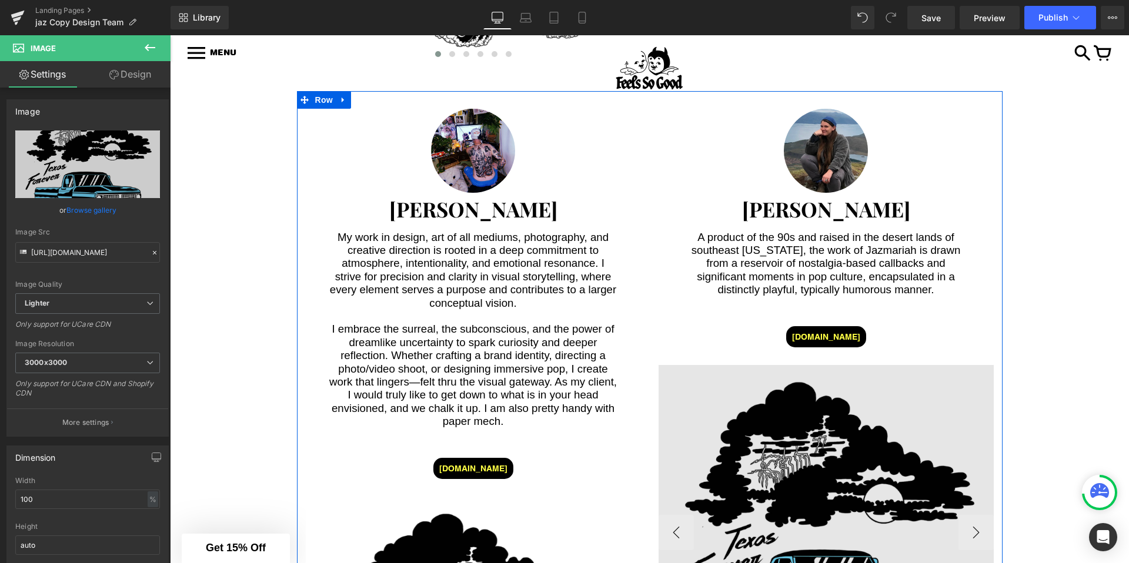
scroll to position [3285, 0]
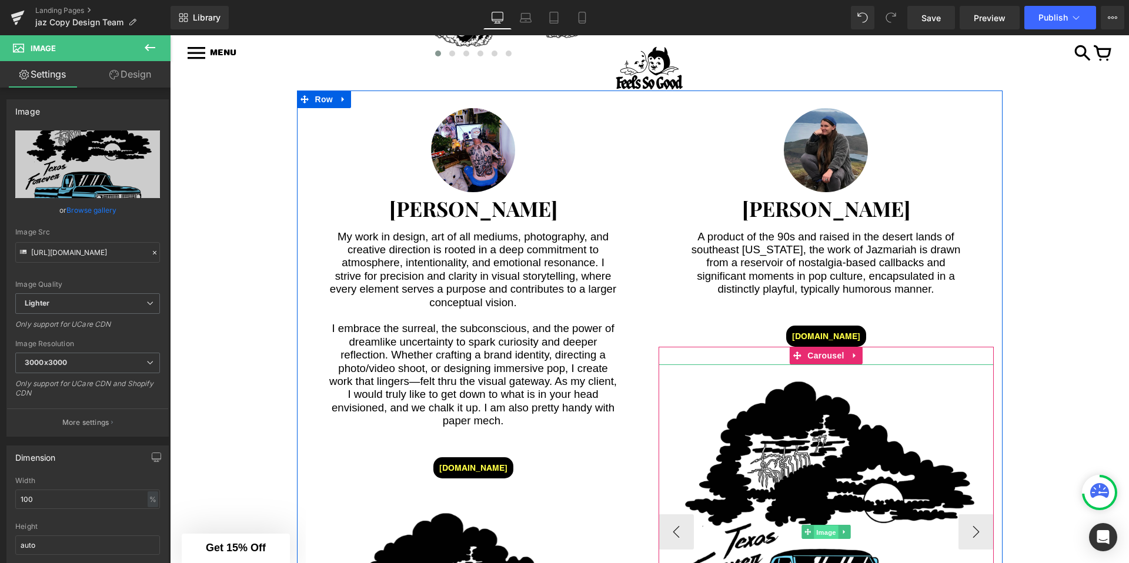
click at [829, 526] on span "Image" at bounding box center [826, 533] width 25 height 14
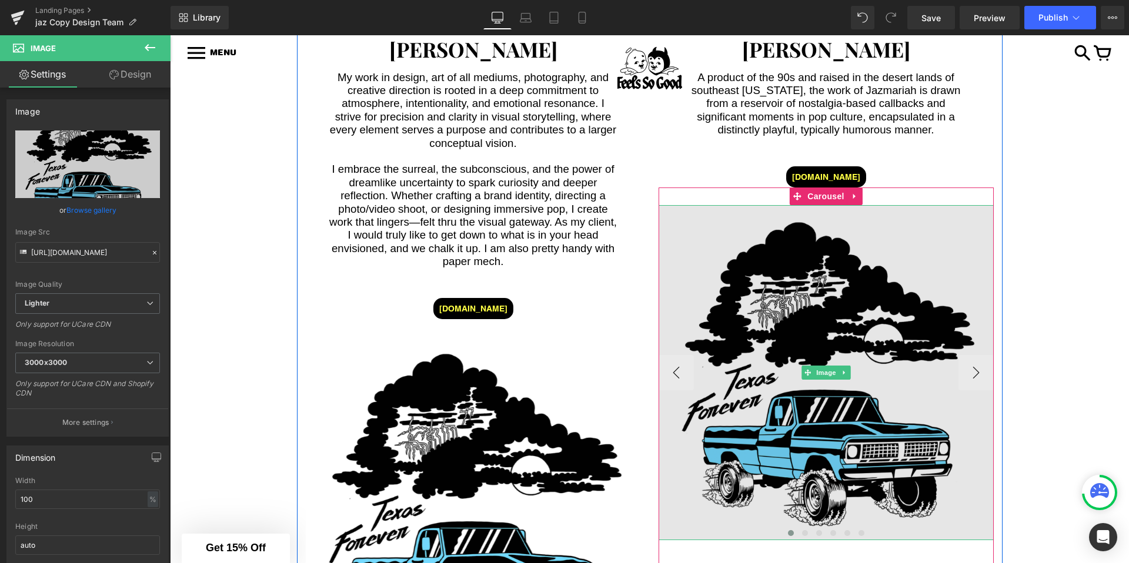
scroll to position [3439, 0]
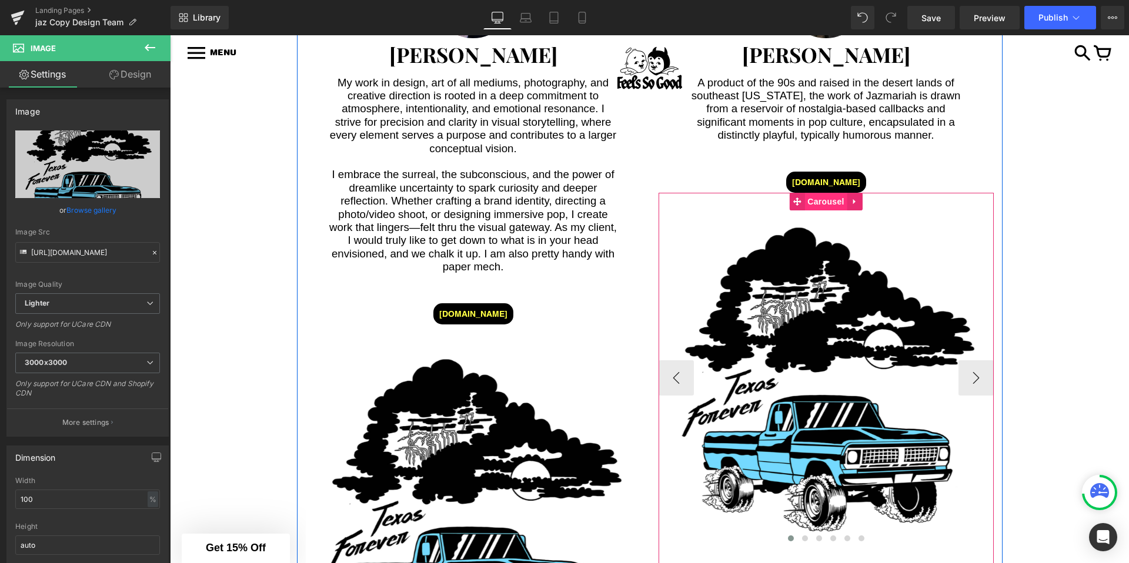
click at [827, 193] on span "Carousel" at bounding box center [826, 202] width 42 height 18
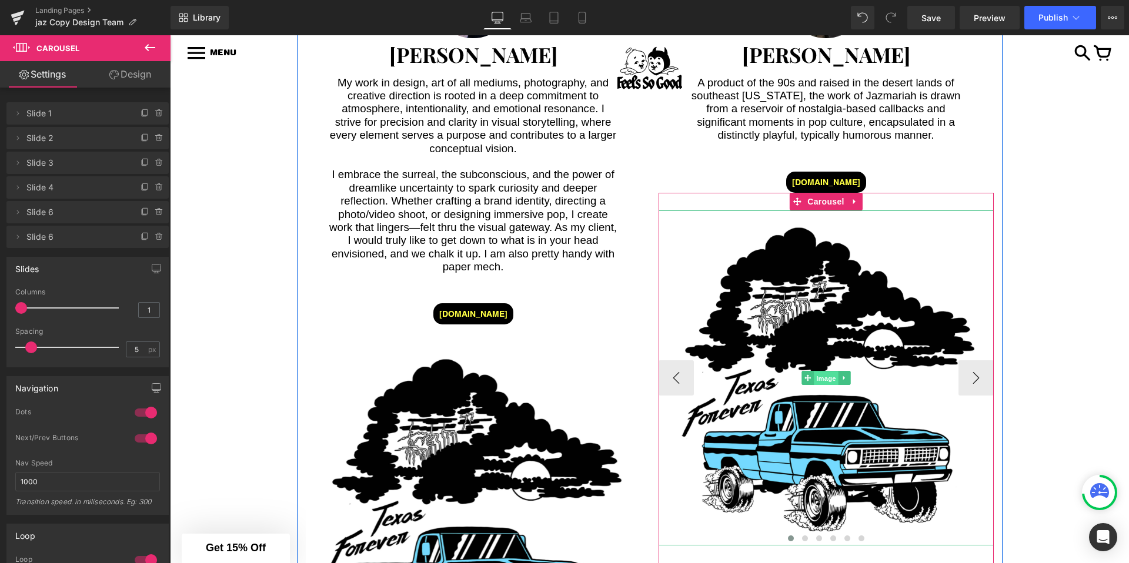
click at [828, 372] on span "Image" at bounding box center [826, 379] width 25 height 14
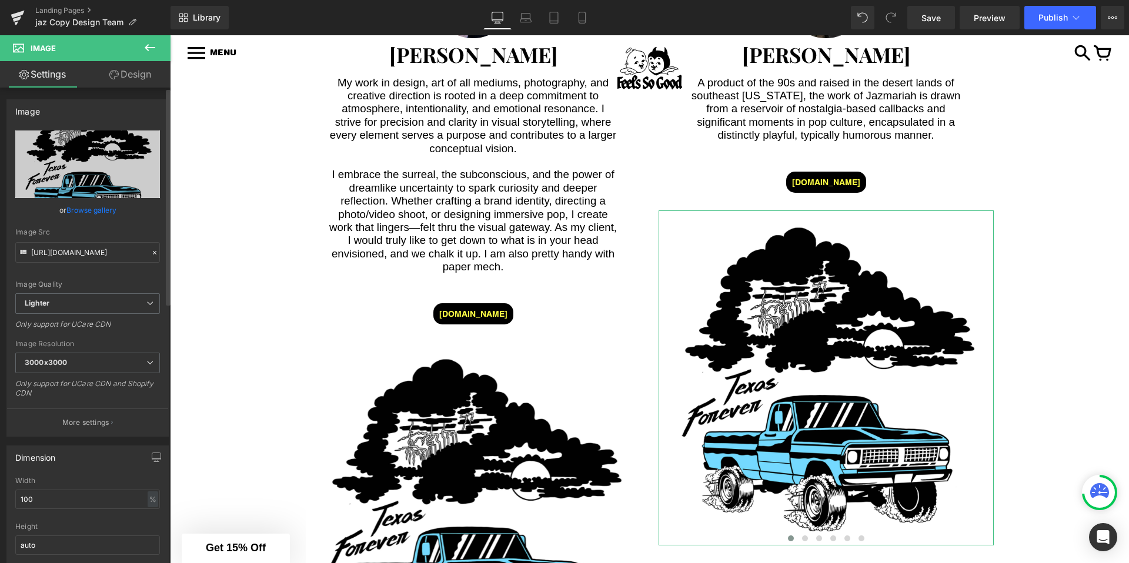
click at [102, 216] on link "Browse gallery" at bounding box center [91, 210] width 50 height 21
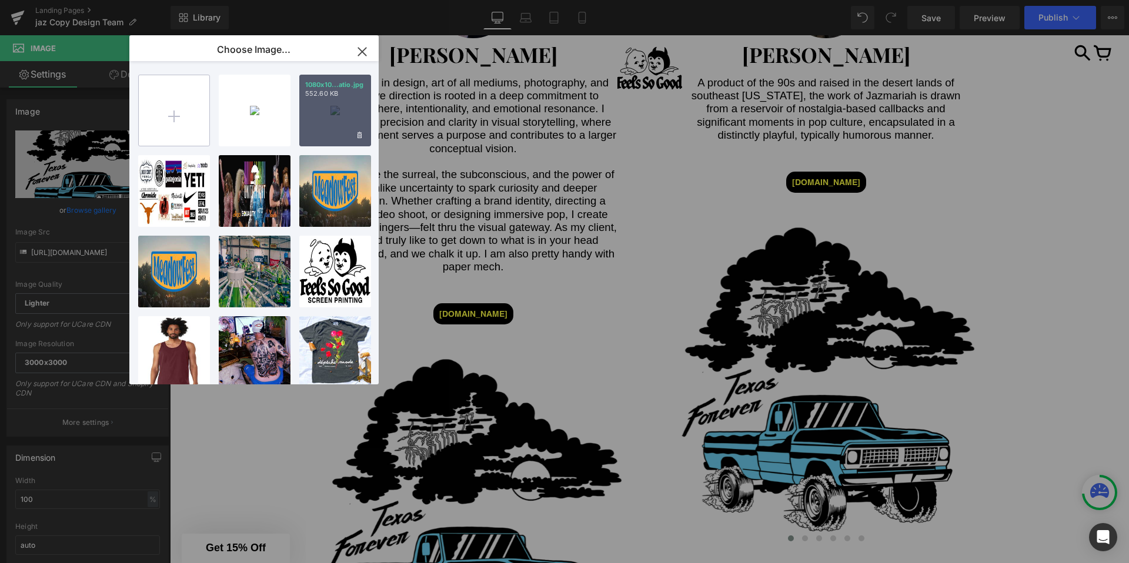
click at [194, 116] on input "file" at bounding box center [174, 110] width 71 height 71
type input "C:\fakepath\Getting It.jpg"
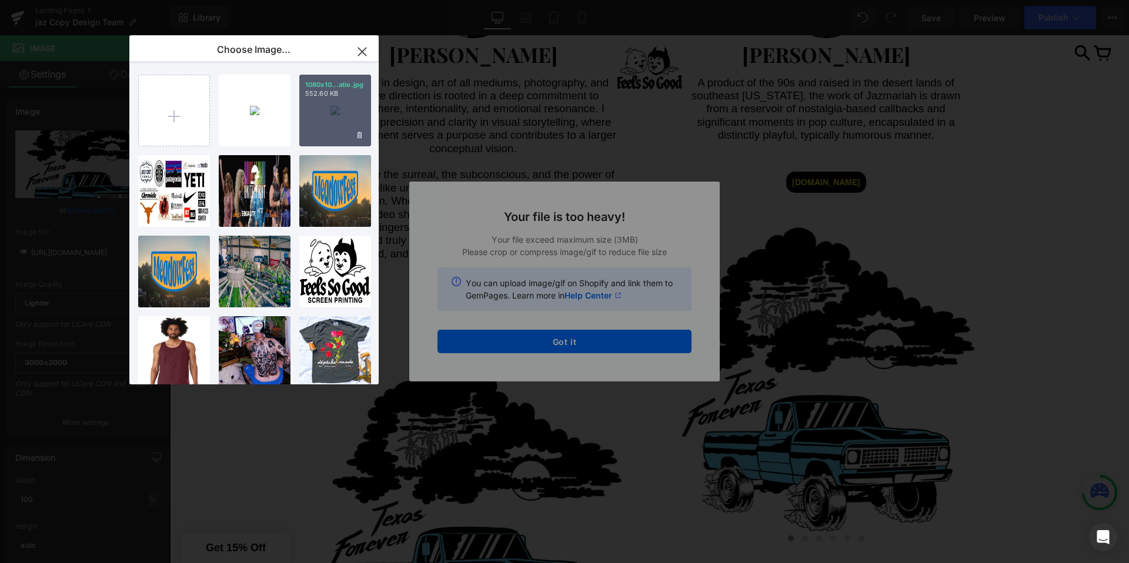
click at [549, 0] on div "Text Color Highlight Color #333333 Edit or remove link: Edit - Unlink - Cancel …" at bounding box center [564, 0] width 1129 height 0
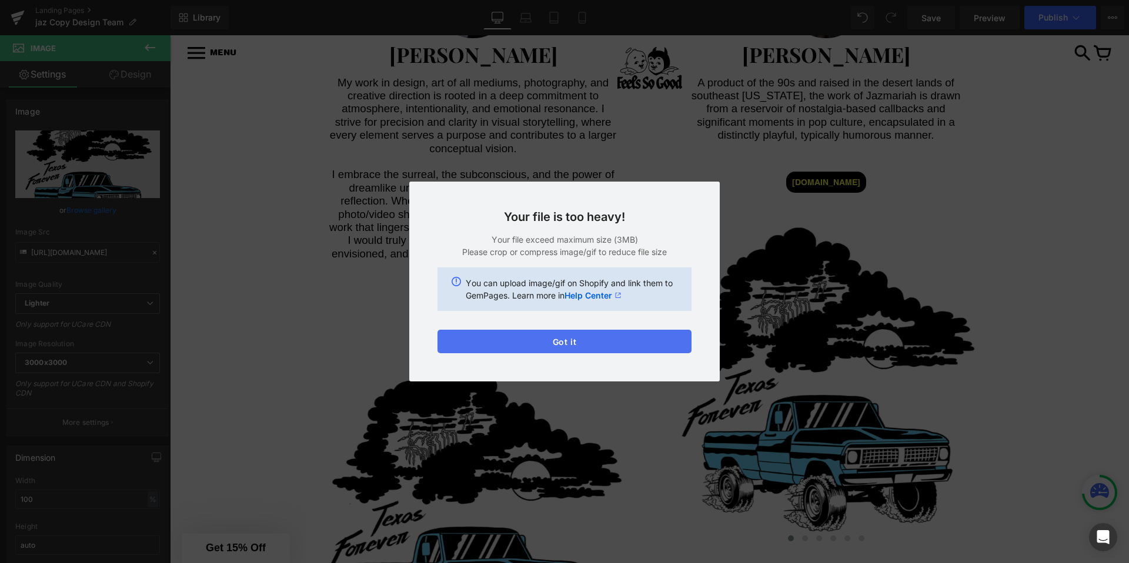
click at [549, 345] on button "Got it" at bounding box center [565, 342] width 254 height 24
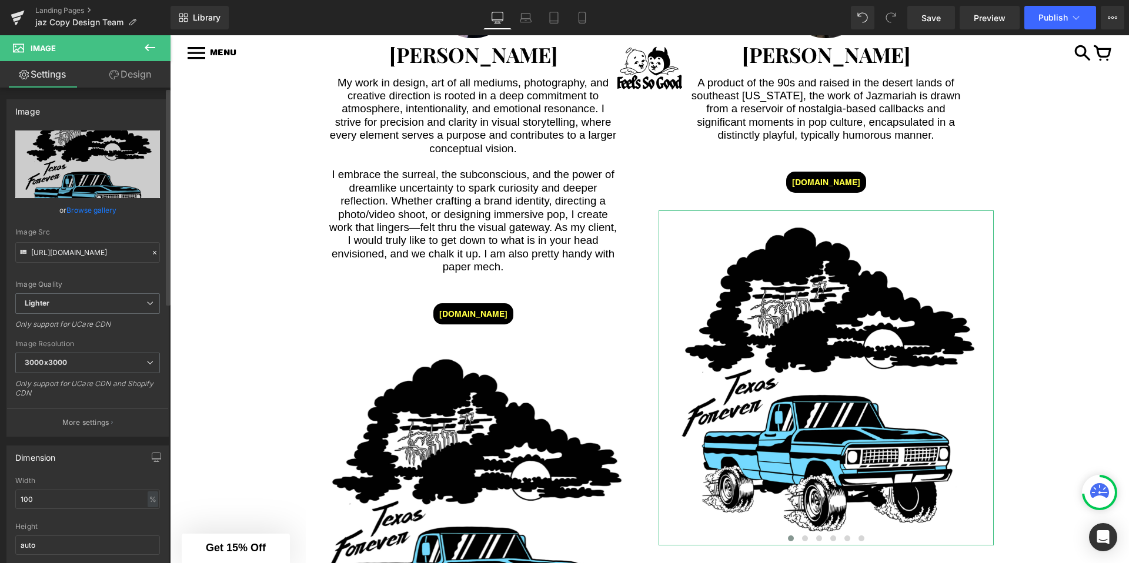
click at [81, 210] on link "Browse gallery" at bounding box center [91, 210] width 50 height 21
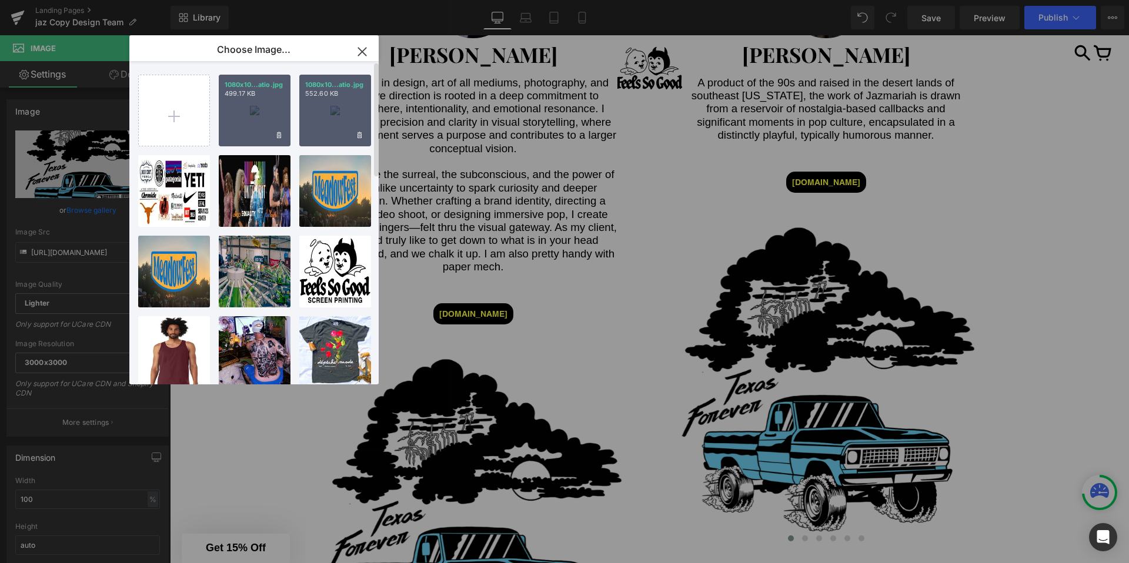
click at [229, 82] on p "1080x10...atio.jpg" at bounding box center [255, 85] width 60 height 9
type input "[URL][DOMAIN_NAME]"
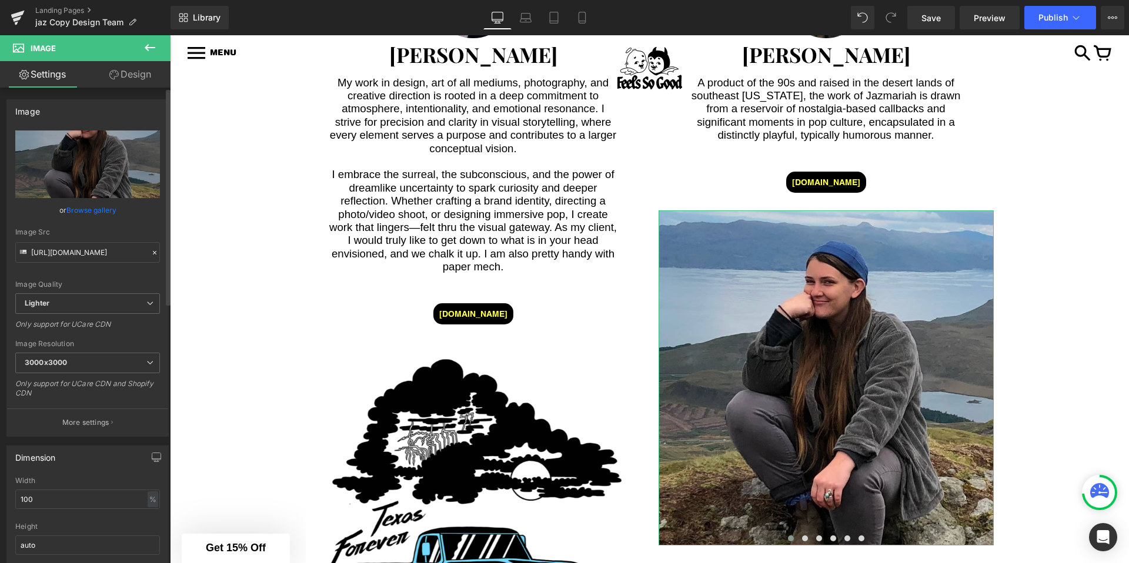
click at [82, 208] on link "Browse gallery" at bounding box center [91, 210] width 50 height 21
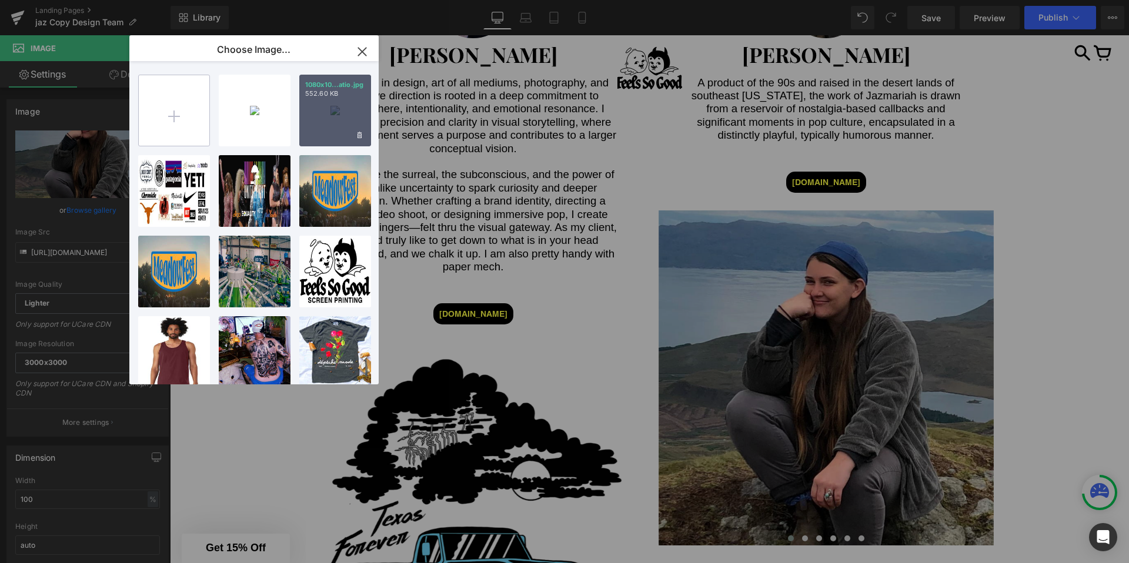
click at [172, 102] on input "file" at bounding box center [174, 110] width 71 height 71
type input "C:\fakepath\Getting It 1.jpg"
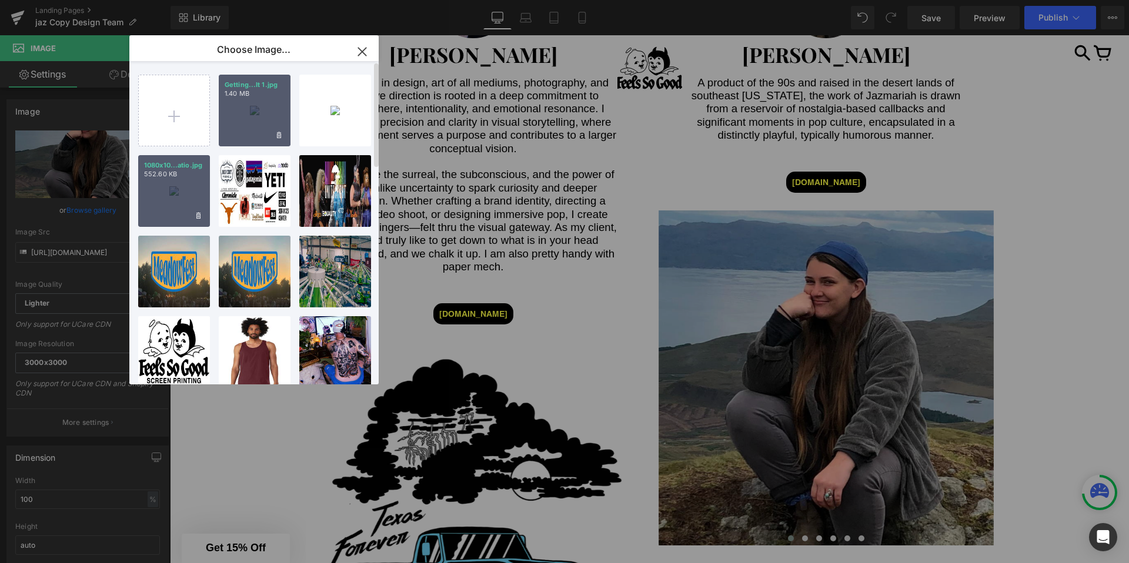
click at [245, 135] on div "Getting...It 1.jpg 1.40 MB" at bounding box center [255, 111] width 72 height 72
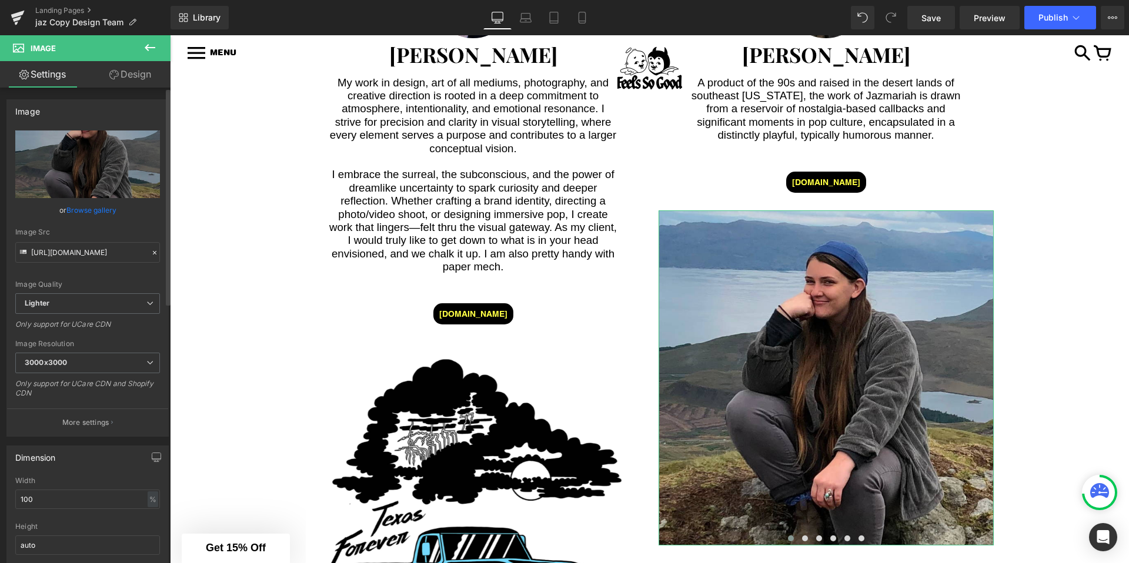
click at [85, 212] on link "Browse gallery" at bounding box center [91, 210] width 50 height 21
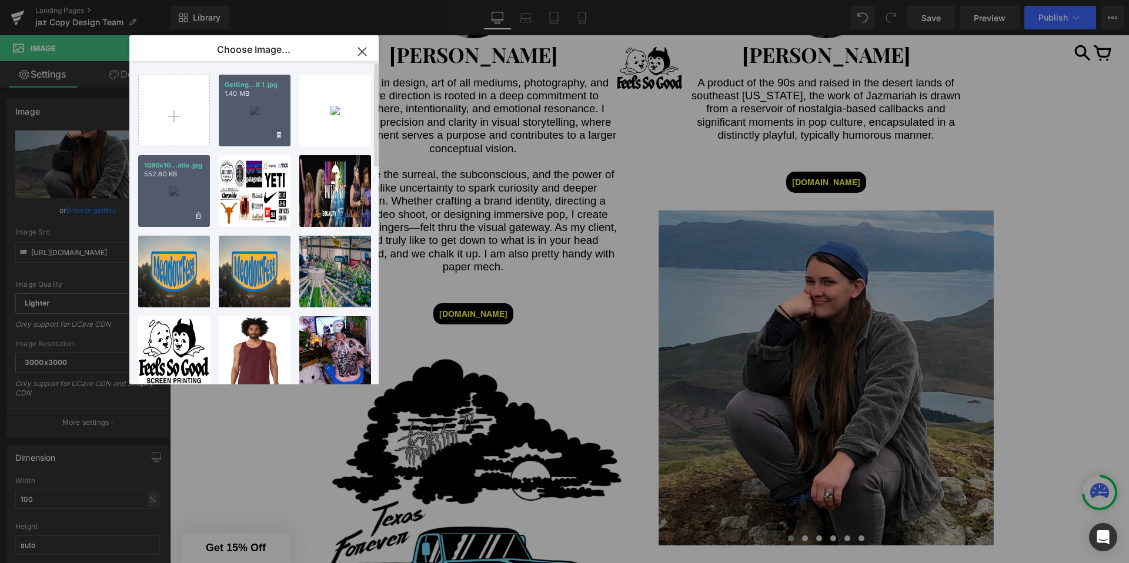
click at [237, 114] on div "Getting...It 1.jpg 1.40 MB" at bounding box center [255, 111] width 72 height 72
type input "[URL][DOMAIN_NAME]"
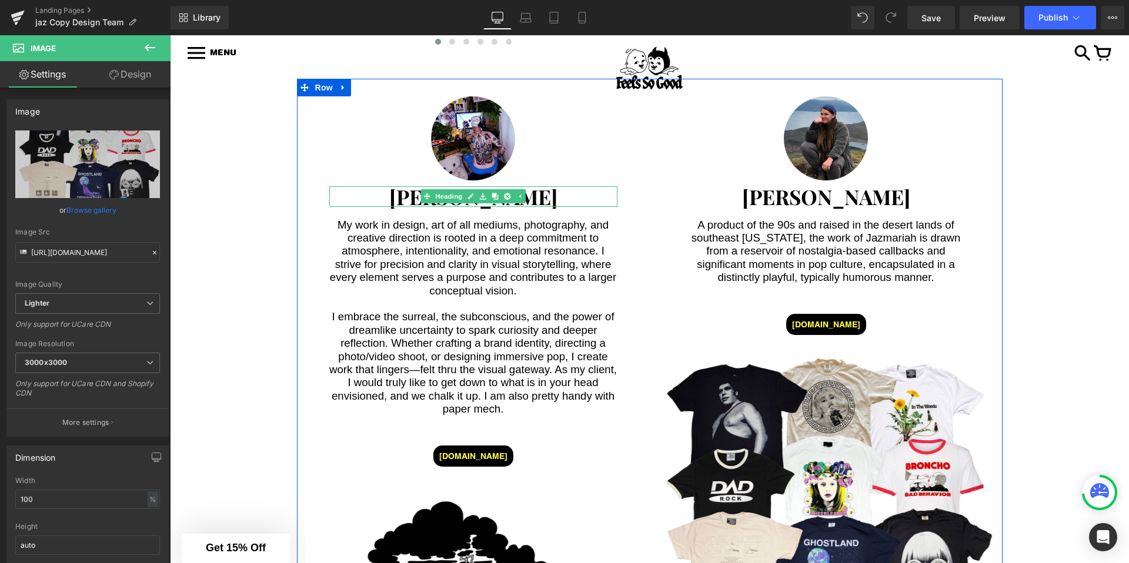
scroll to position [3132, 0]
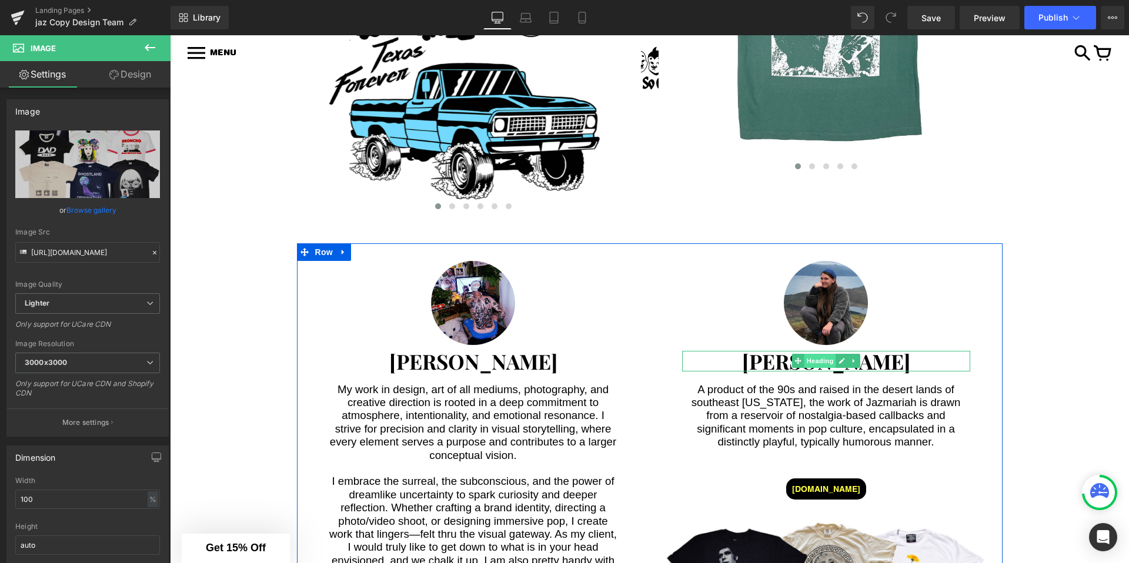
click at [820, 354] on span "Heading" at bounding box center [820, 361] width 32 height 14
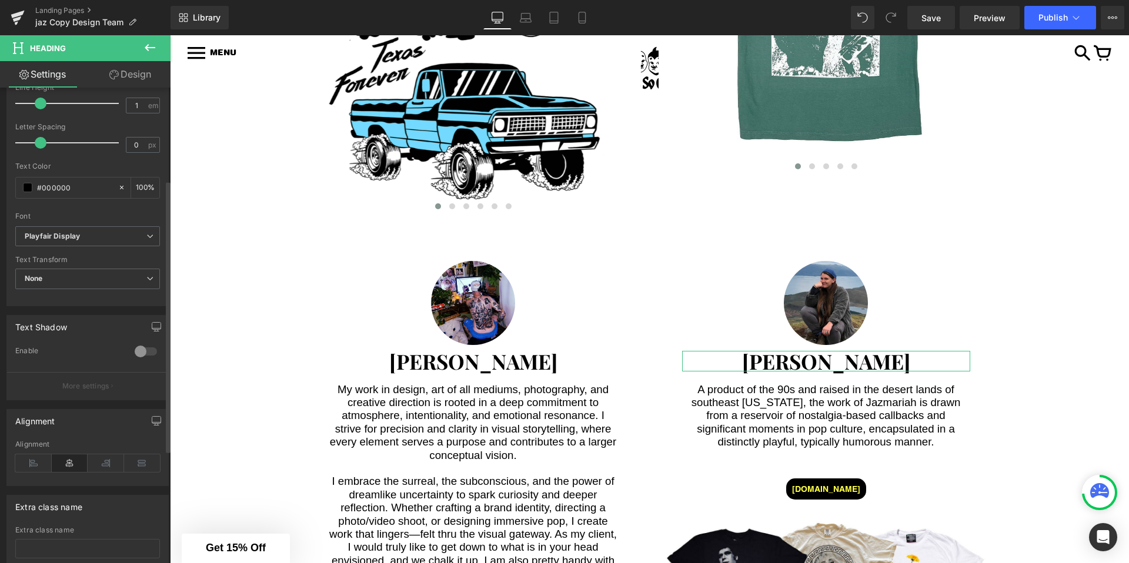
scroll to position [0, 0]
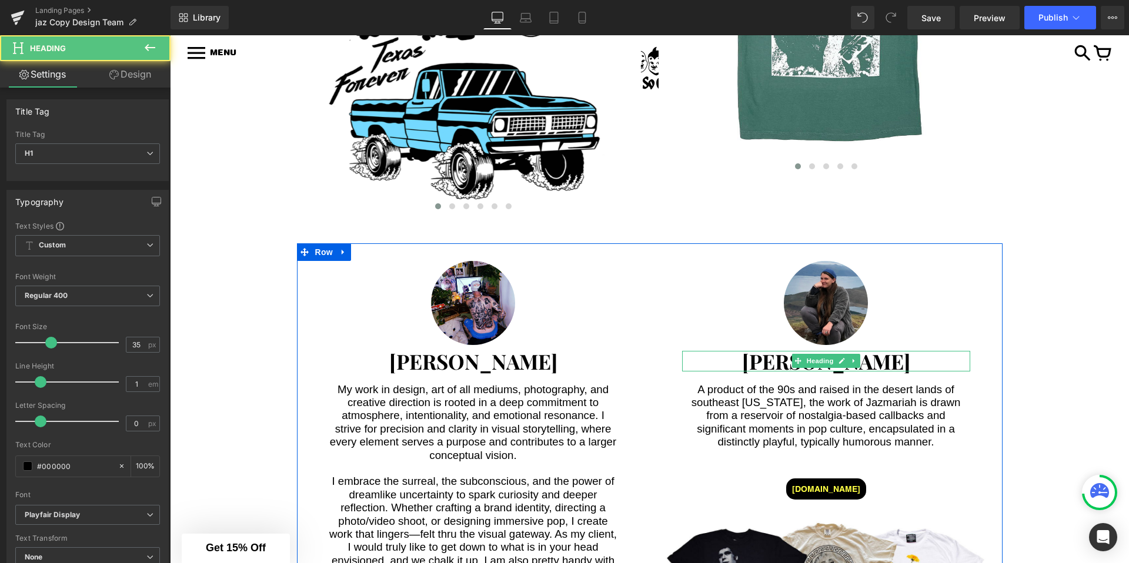
click at [760, 348] on strong "[PERSON_NAME]" at bounding box center [826, 362] width 168 height 28
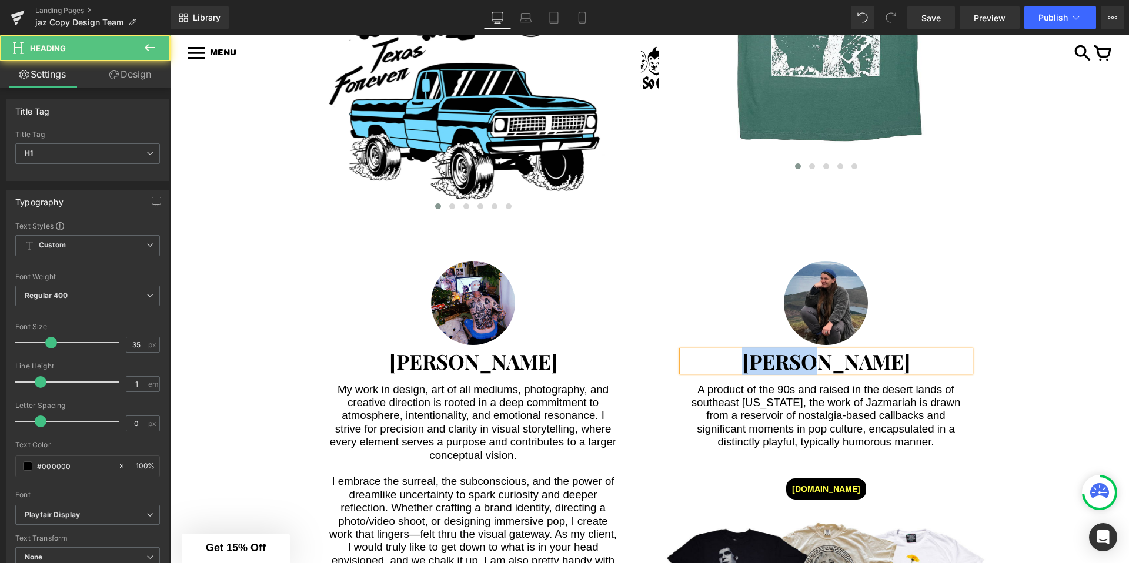
click at [760, 348] on strong "[PERSON_NAME]" at bounding box center [826, 362] width 168 height 28
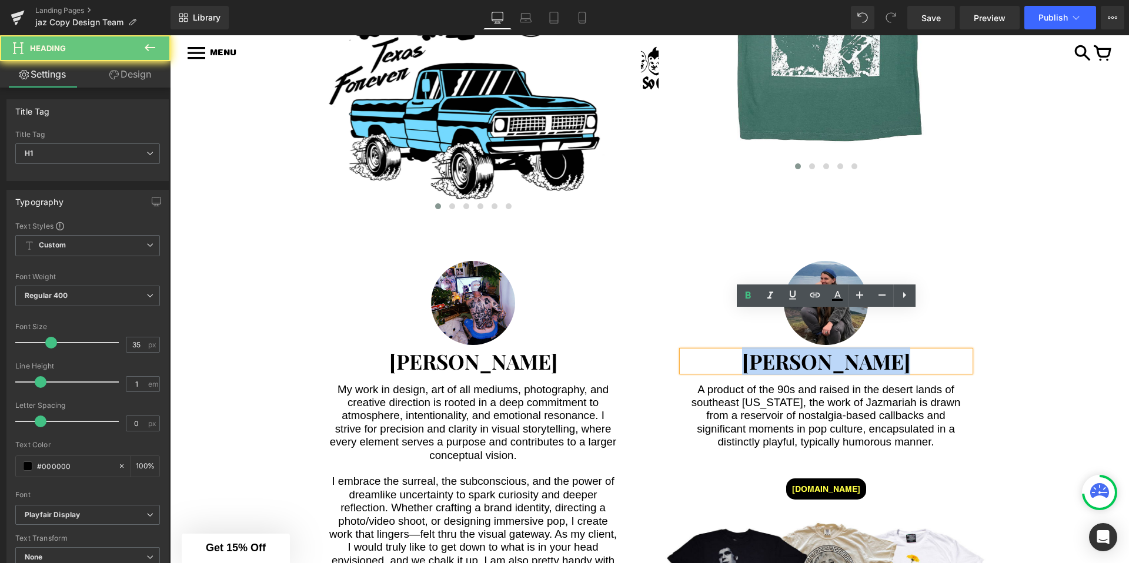
click at [760, 348] on strong "[PERSON_NAME]" at bounding box center [826, 362] width 168 height 28
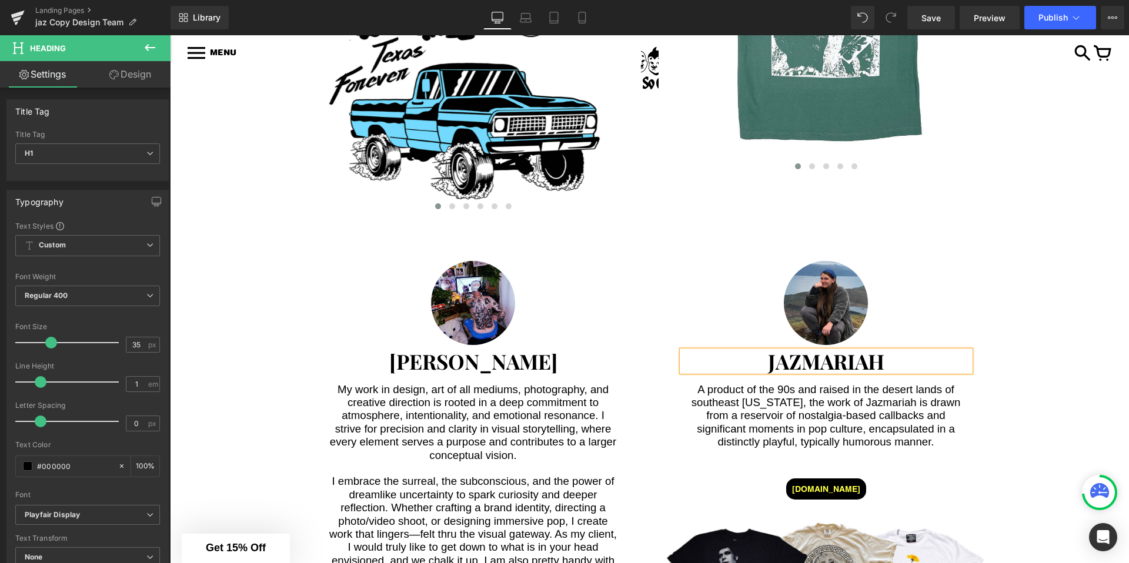
click at [789, 348] on strong "JAZMARIAH" at bounding box center [826, 362] width 116 height 28
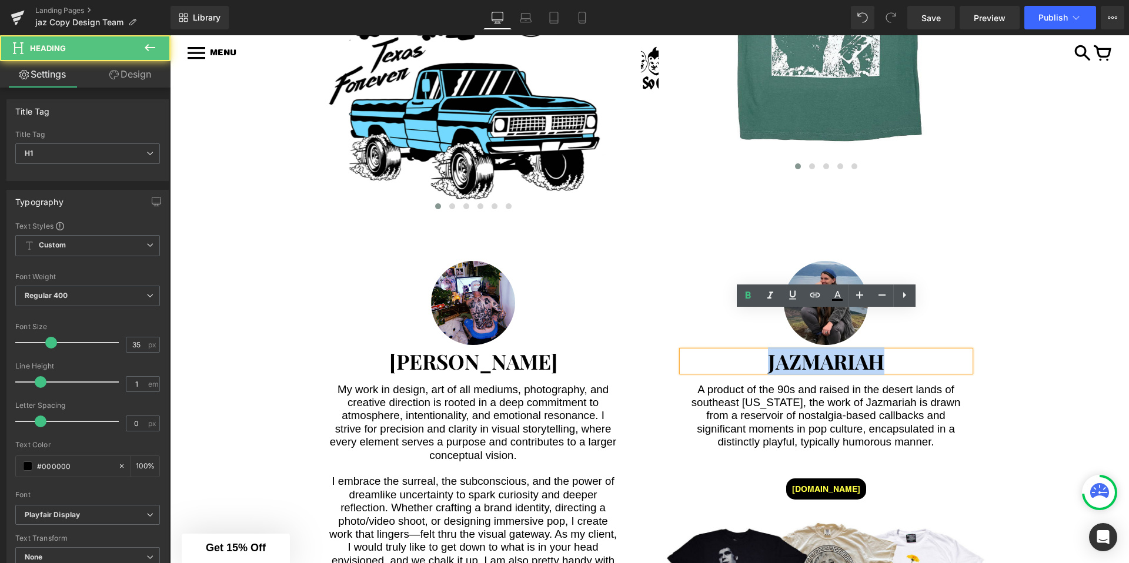
click at [789, 348] on strong "JAZMARIAH" at bounding box center [826, 362] width 116 height 28
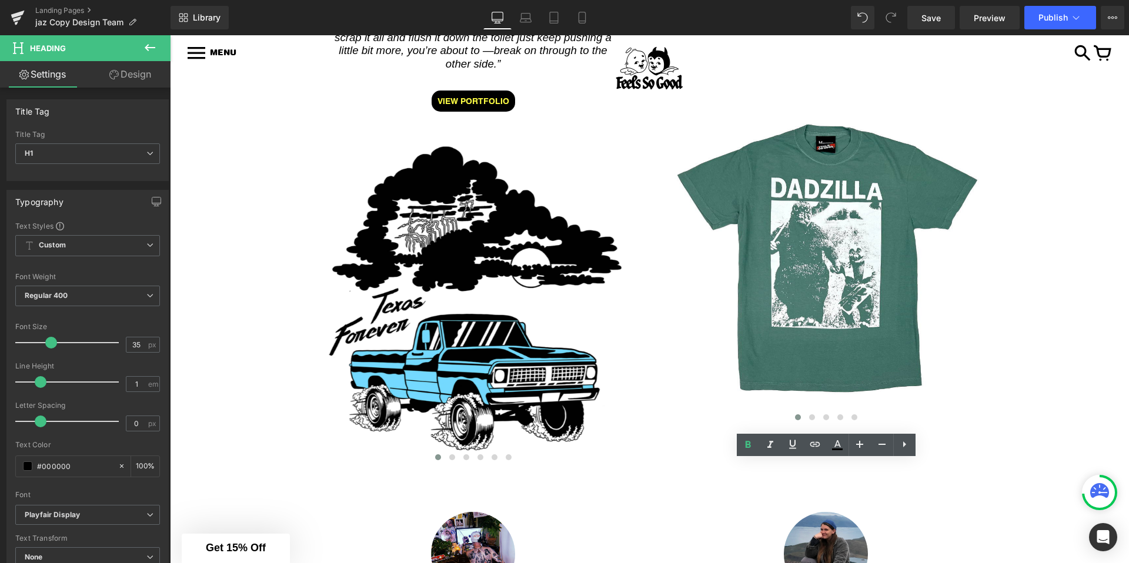
scroll to position [3170, 0]
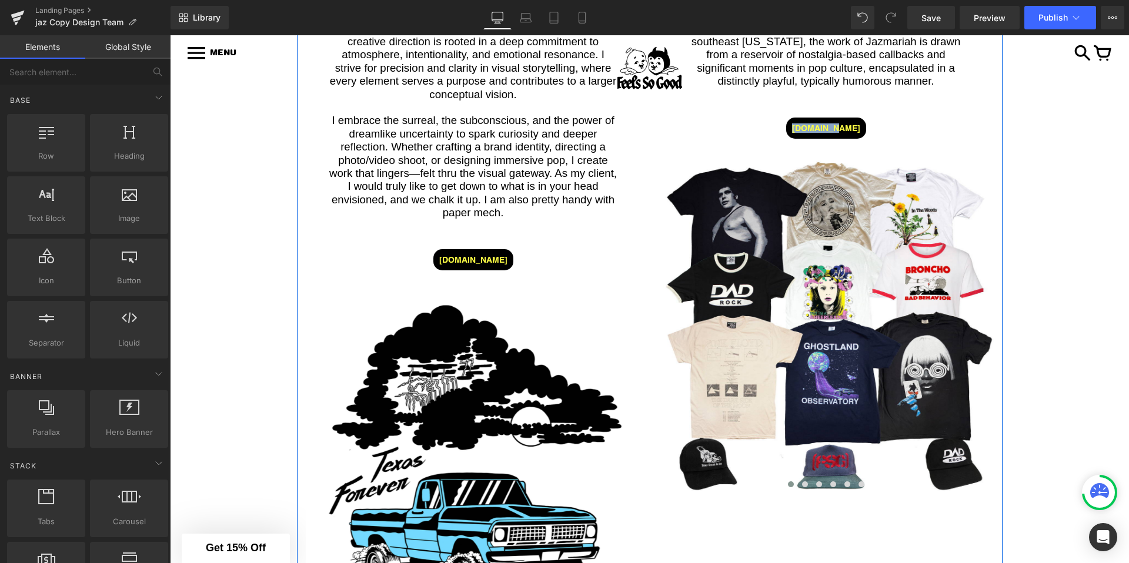
scroll to position [3561, 0]
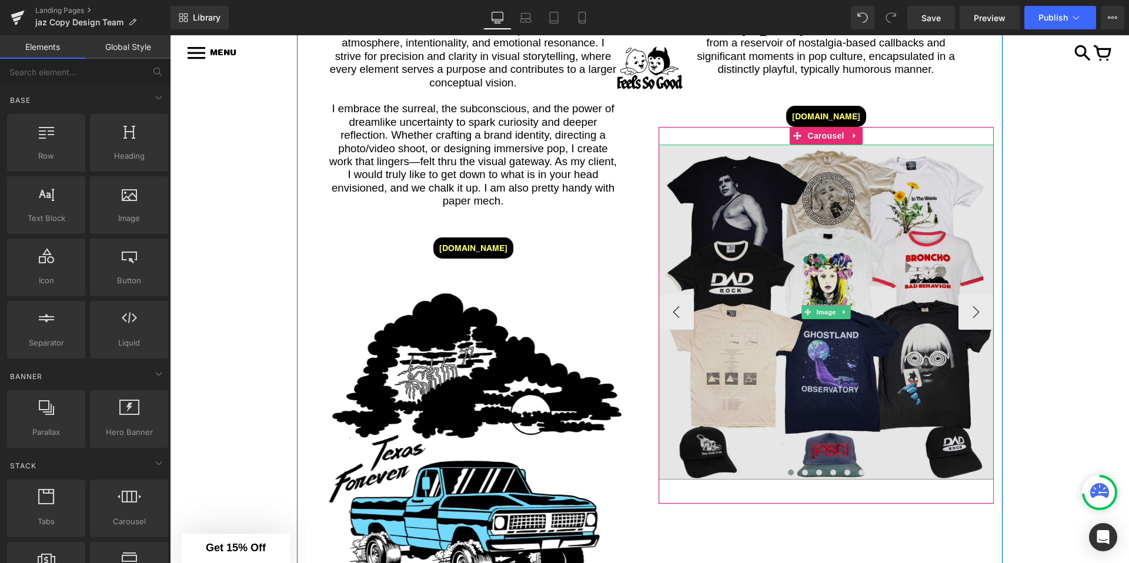
scroll to position [3465, 0]
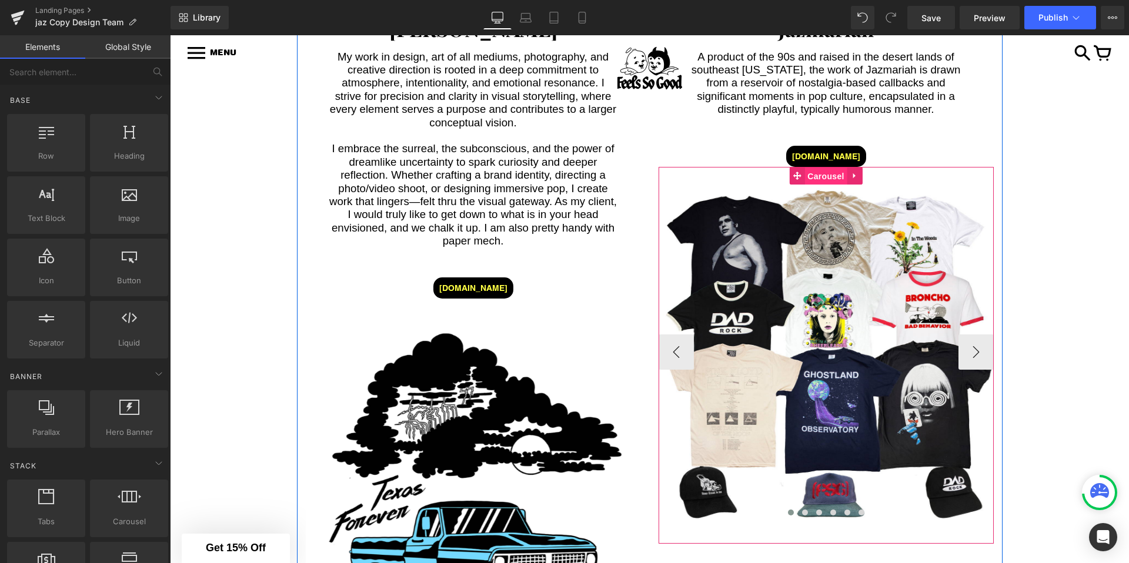
click at [831, 168] on span "Carousel" at bounding box center [826, 177] width 42 height 18
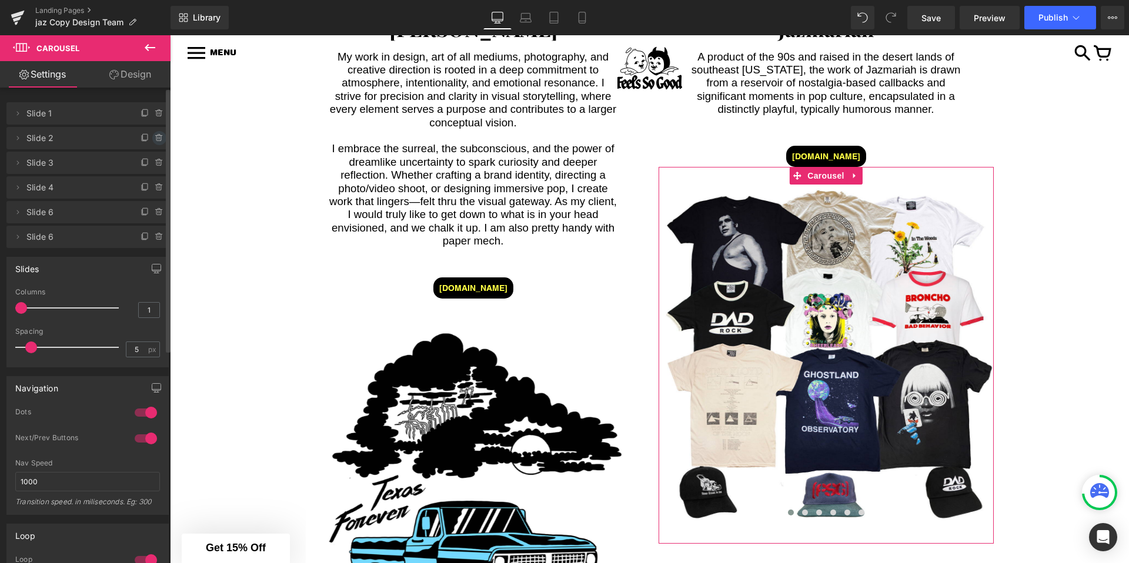
click at [158, 138] on icon at bounding box center [159, 137] width 9 height 9
click at [158, 138] on button "Delete" at bounding box center [146, 138] width 37 height 15
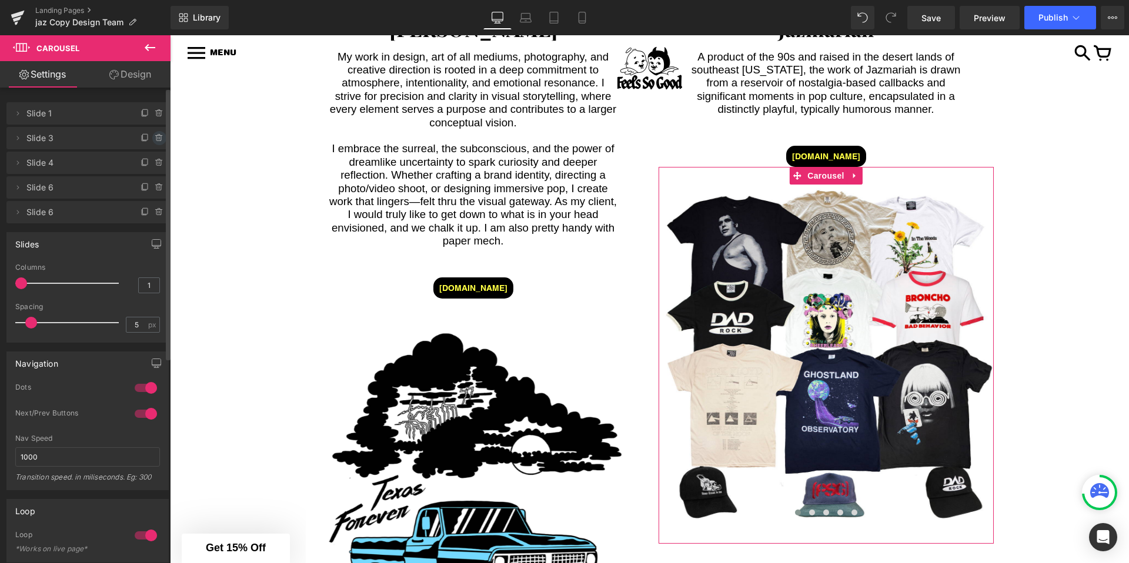
click at [156, 138] on icon at bounding box center [158, 138] width 5 height 5
click at [156, 138] on button "Delete" at bounding box center [146, 138] width 37 height 15
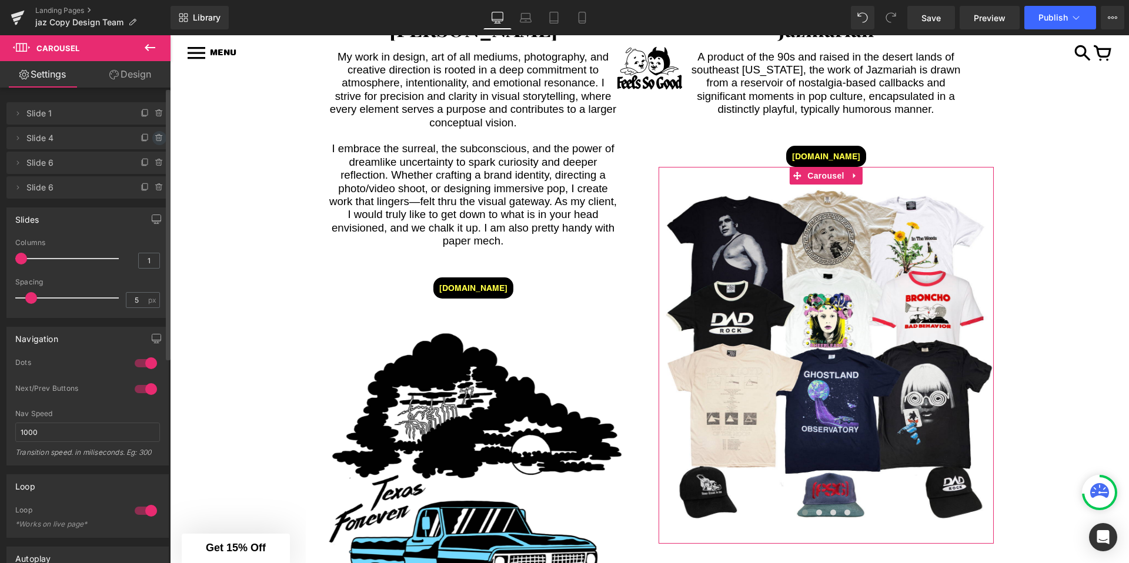
click at [156, 138] on icon at bounding box center [158, 138] width 5 height 5
click at [156, 138] on button "Delete" at bounding box center [146, 138] width 37 height 15
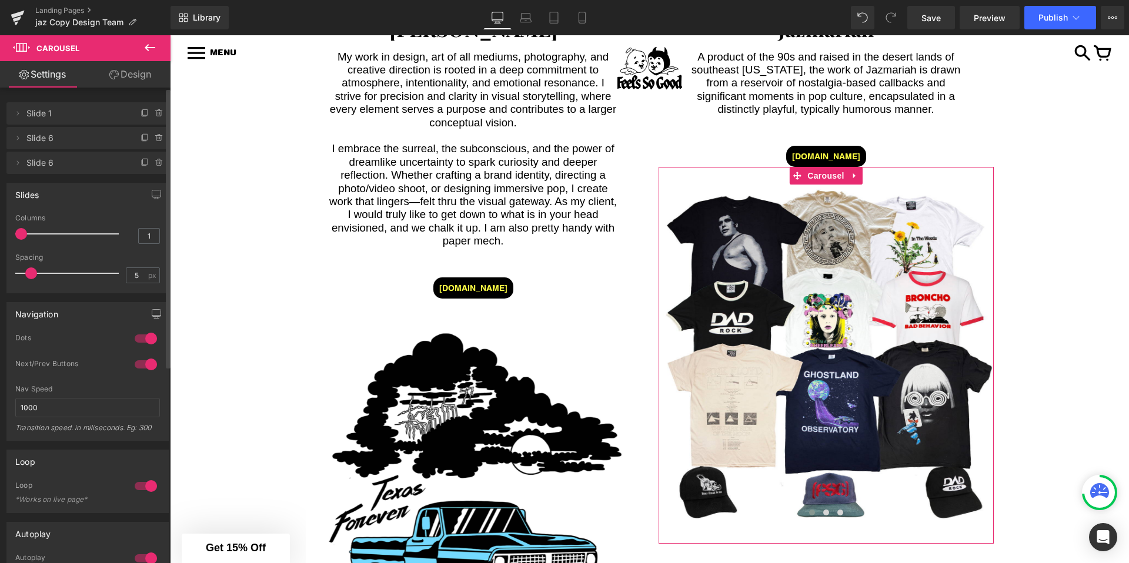
click at [156, 138] on icon at bounding box center [158, 138] width 5 height 5
click at [156, 138] on button "Delete" at bounding box center [146, 138] width 37 height 15
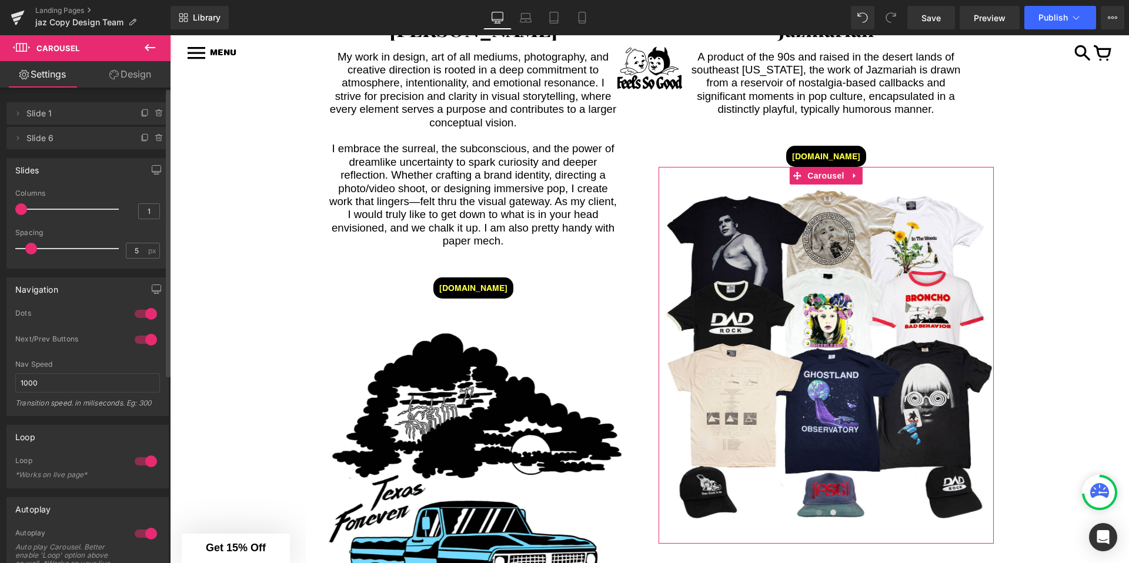
click at [156, 138] on icon at bounding box center [158, 138] width 5 height 5
click at [156, 138] on button "Delete" at bounding box center [146, 138] width 37 height 15
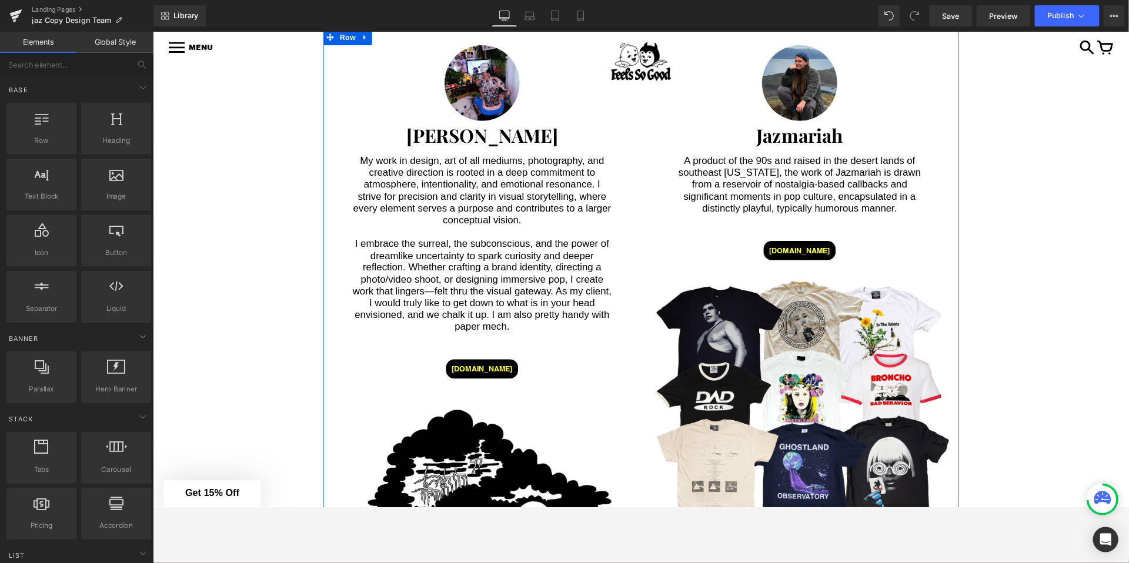
scroll to position [3344, 0]
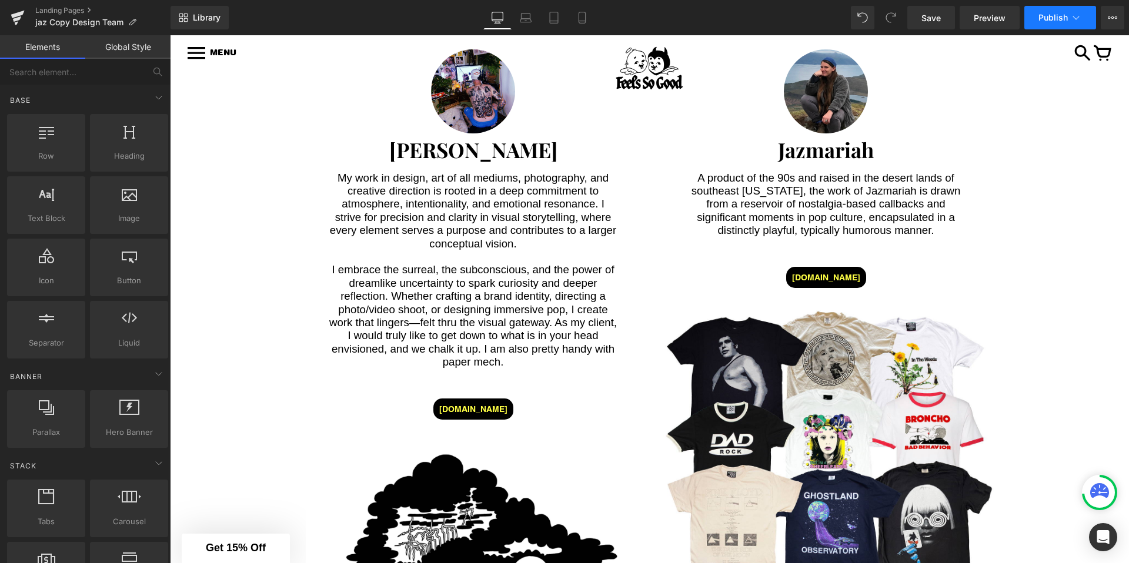
click at [1074, 24] on button "Publish" at bounding box center [1060, 18] width 72 height 24
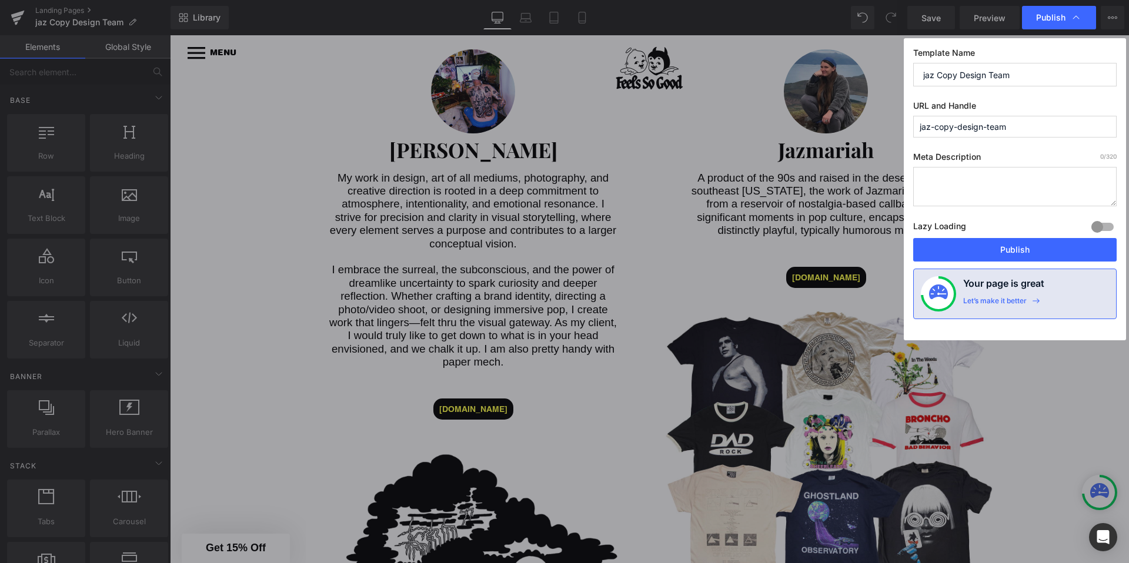
click at [985, 238] on div "Lazy Loading Build Upgrade plan to unlock" at bounding box center [1014, 228] width 203 height 19
click at [981, 242] on button "Publish" at bounding box center [1014, 250] width 203 height 24
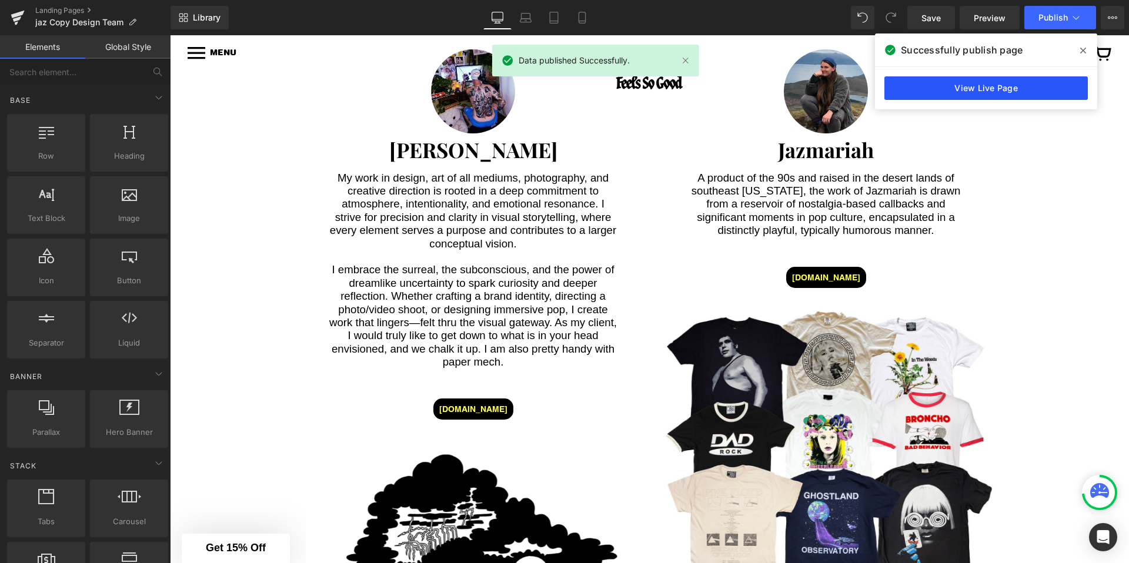
click at [991, 78] on link "View Live Page" at bounding box center [985, 88] width 203 height 24
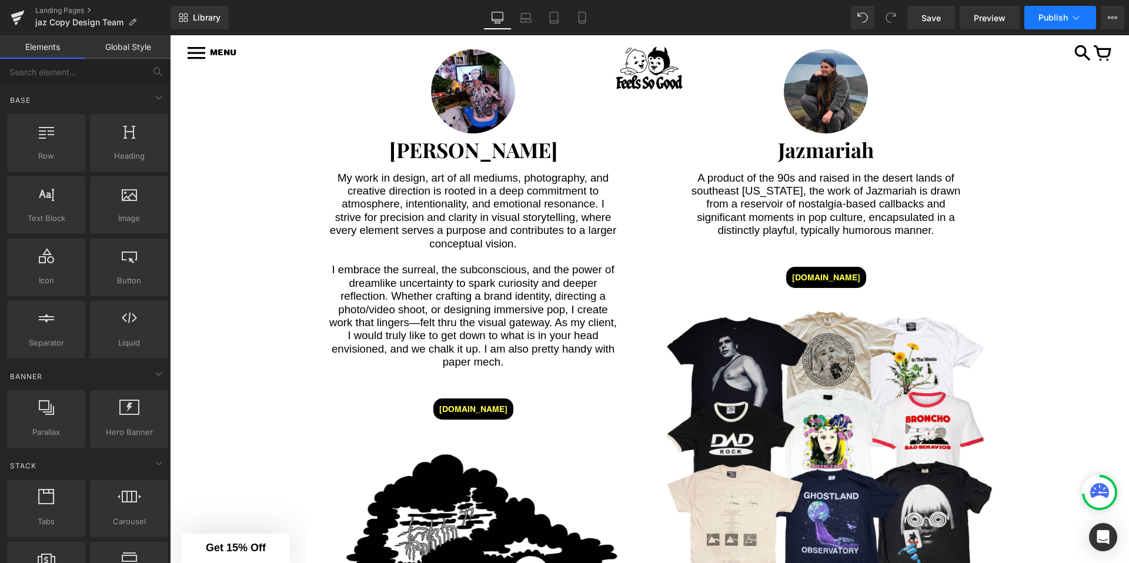
click at [1077, 17] on icon at bounding box center [1076, 18] width 12 height 12
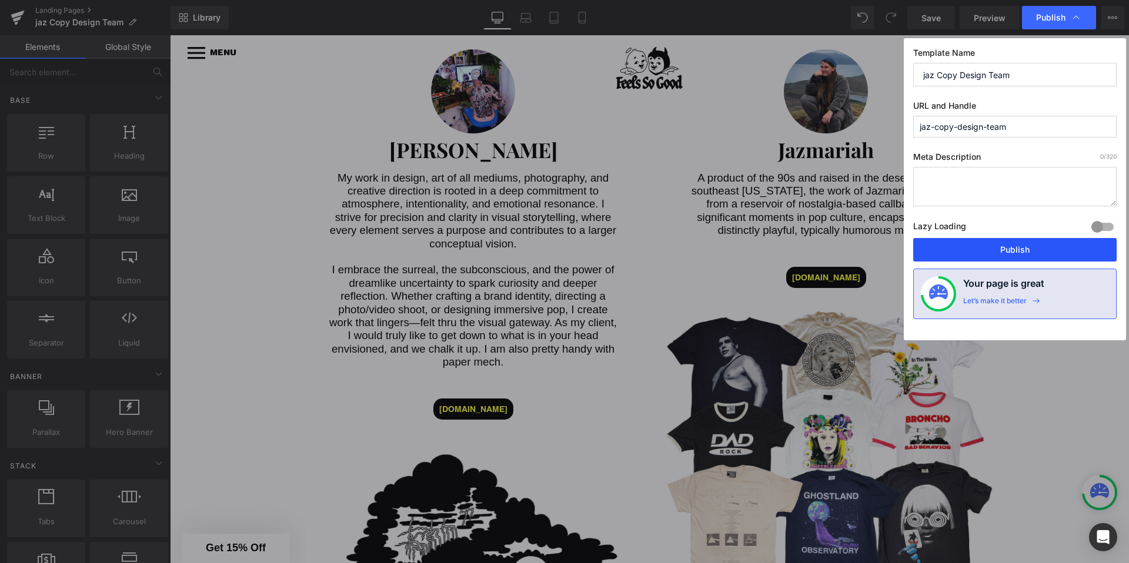
click at [999, 248] on button "Publish" at bounding box center [1014, 250] width 203 height 24
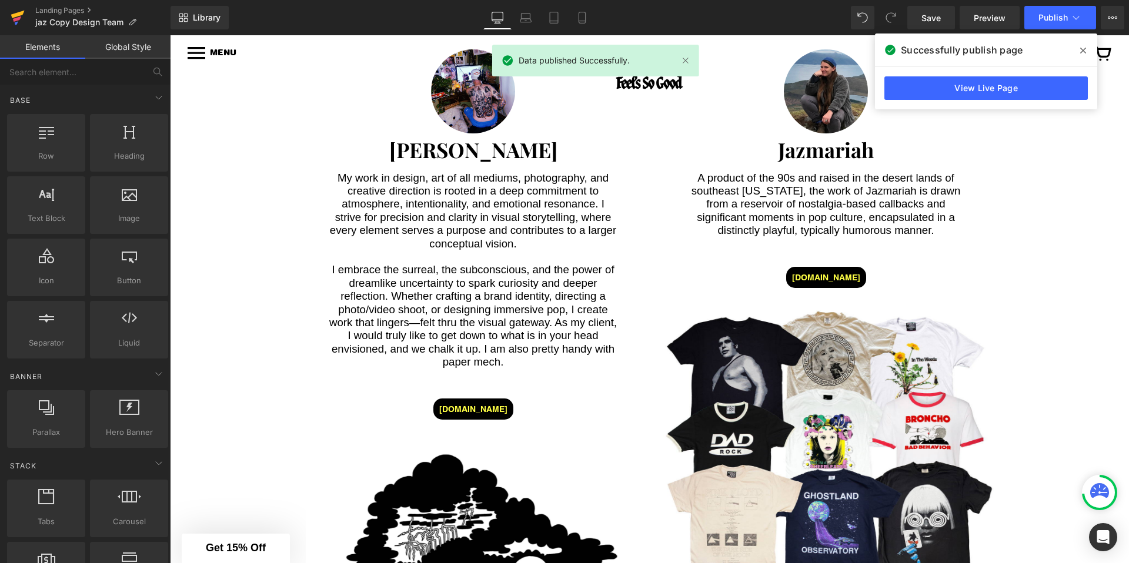
click at [13, 17] on icon at bounding box center [18, 15] width 14 height 8
